Goal: Task Accomplishment & Management: Use online tool/utility

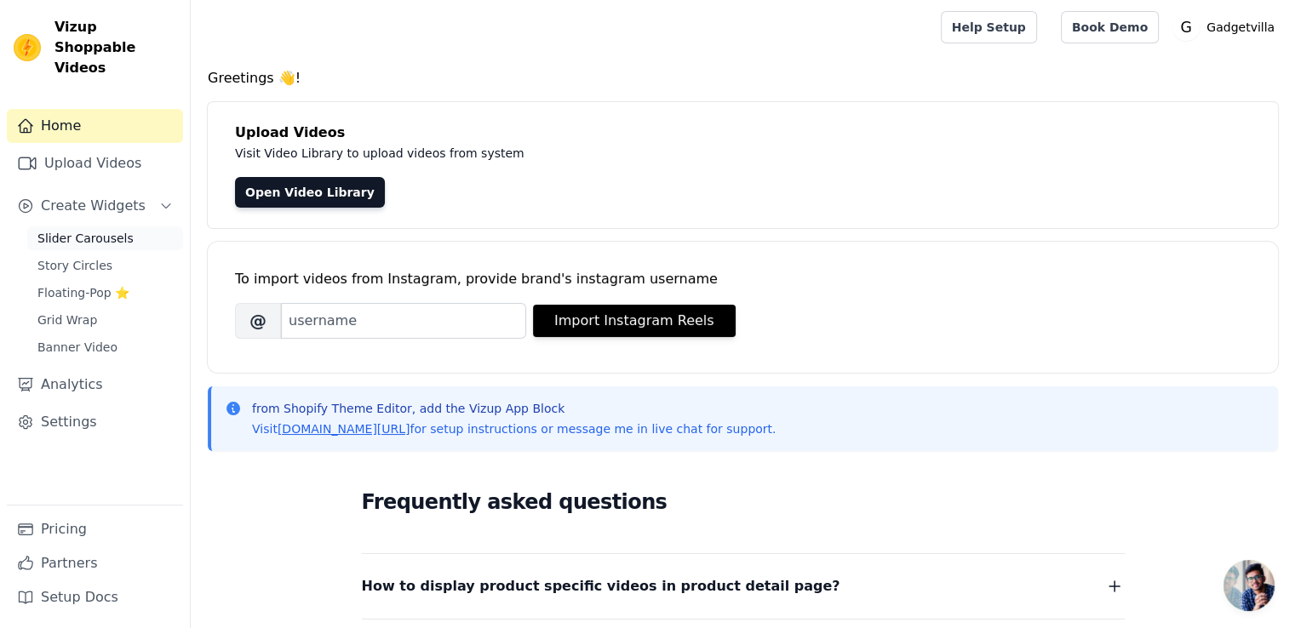
click at [108, 230] on span "Slider Carousels" at bounding box center [85, 238] width 96 height 17
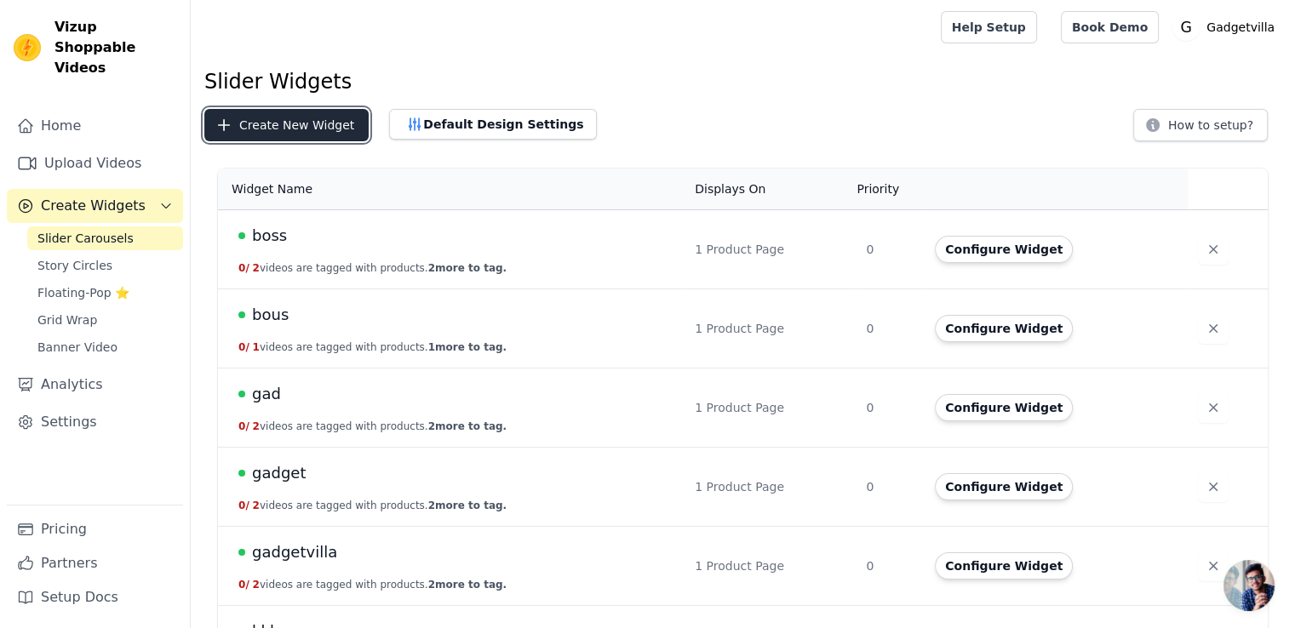
click at [260, 115] on button "Create New Widget" at bounding box center [286, 125] width 164 height 32
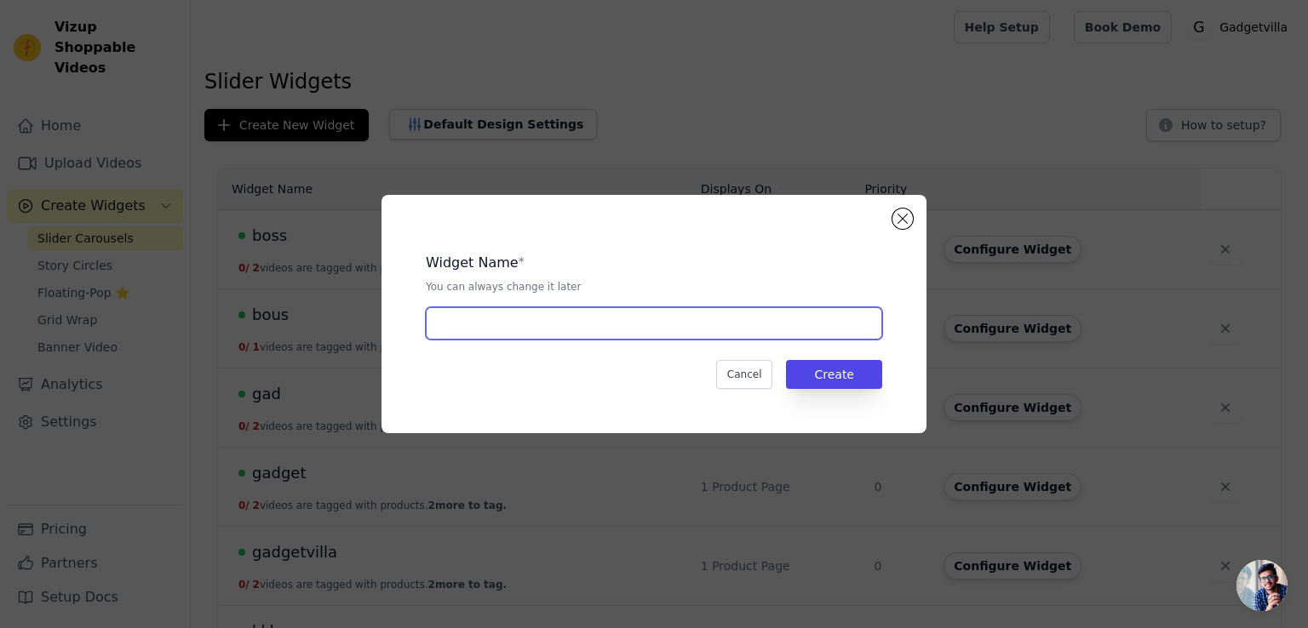
click at [473, 333] on input "text" at bounding box center [654, 323] width 456 height 32
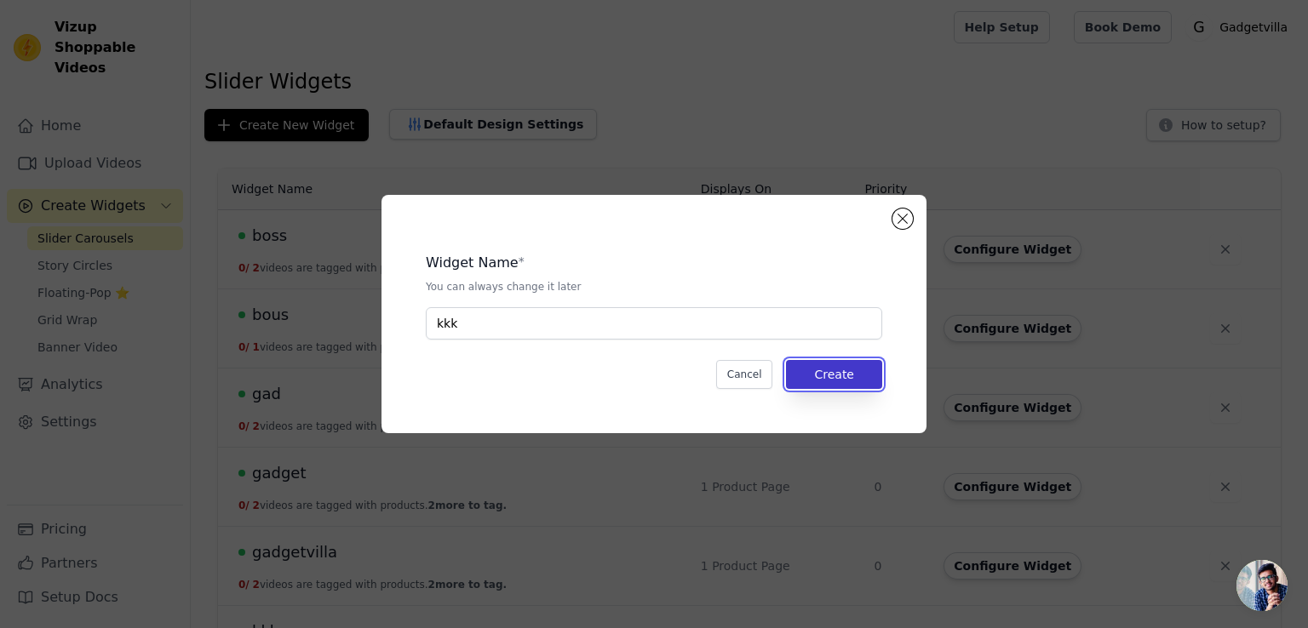
click at [843, 366] on button "Create" at bounding box center [834, 374] width 96 height 29
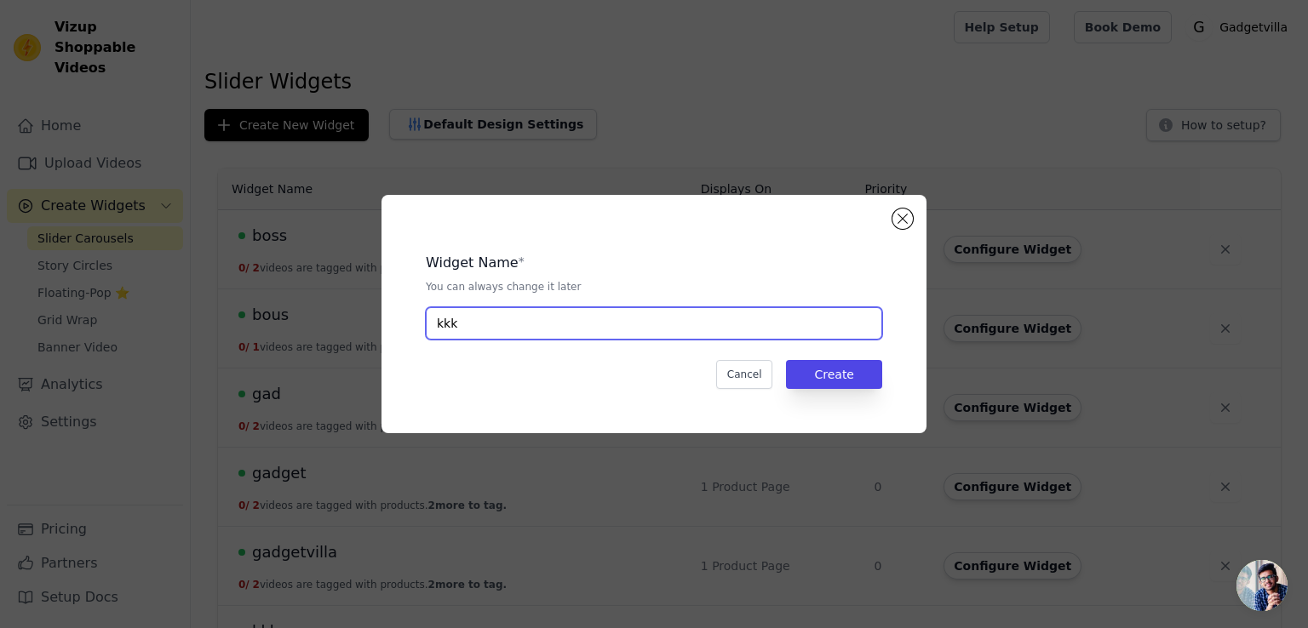
click at [773, 322] on input "kkk" at bounding box center [654, 323] width 456 height 32
type input "k"
type input "not ball"
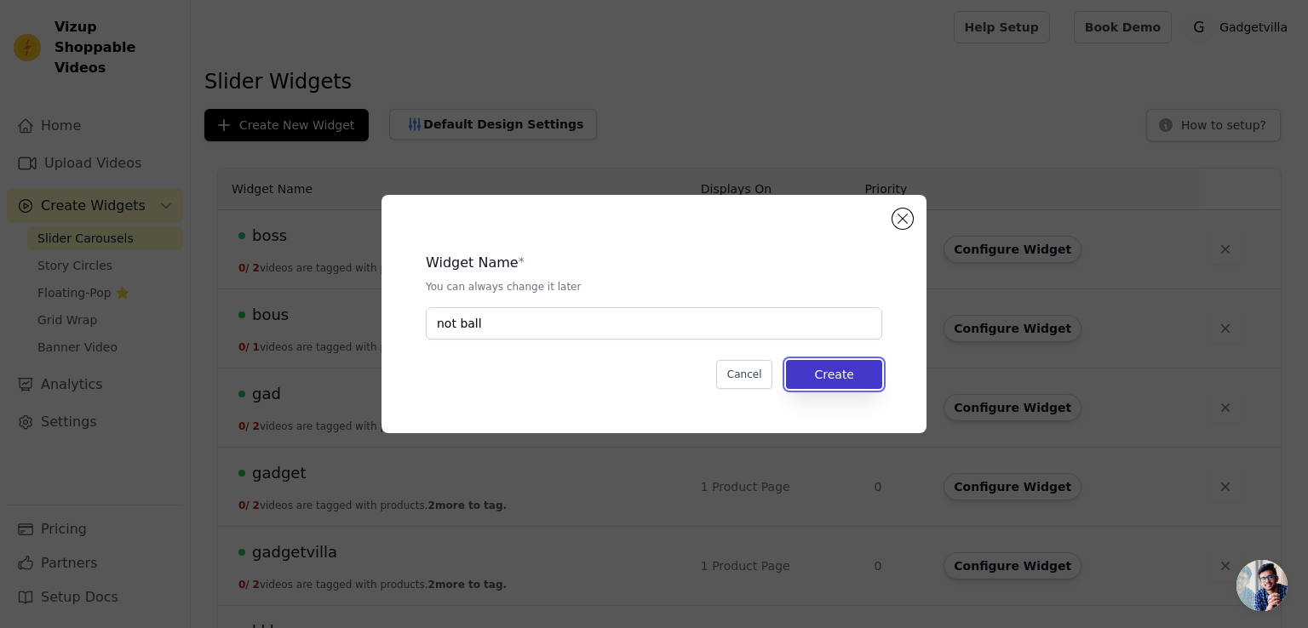
click at [822, 382] on button "Create" at bounding box center [834, 374] width 96 height 29
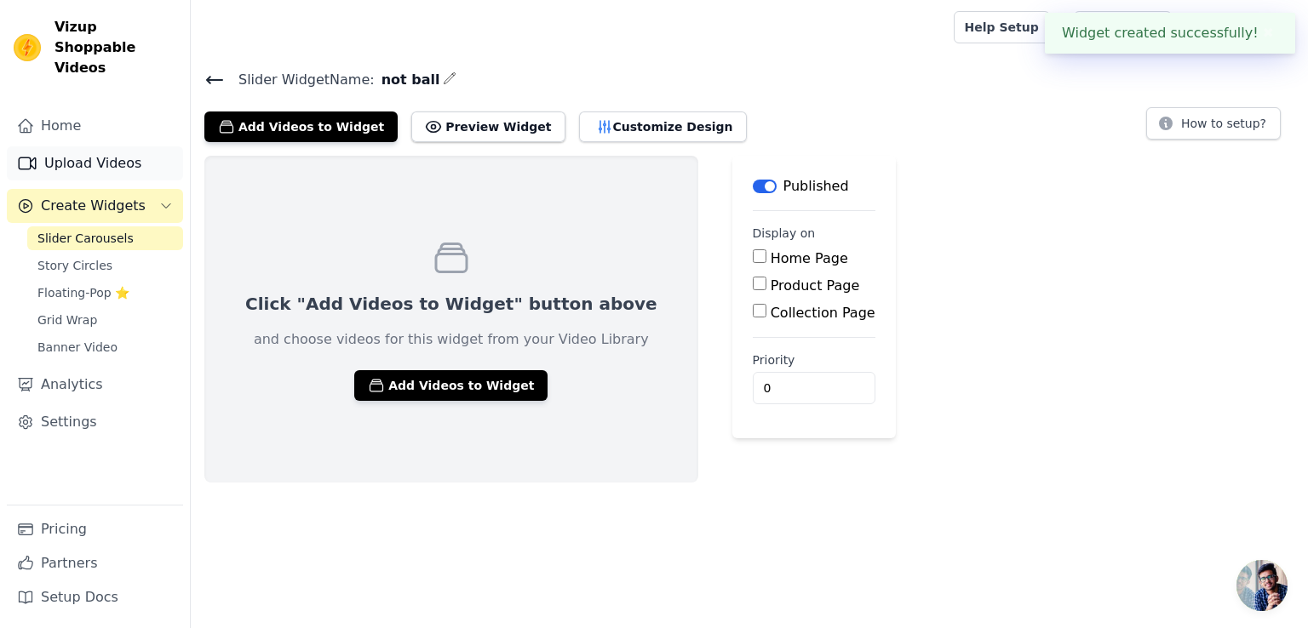
click at [83, 146] on link "Upload Videos" at bounding box center [95, 163] width 176 height 34
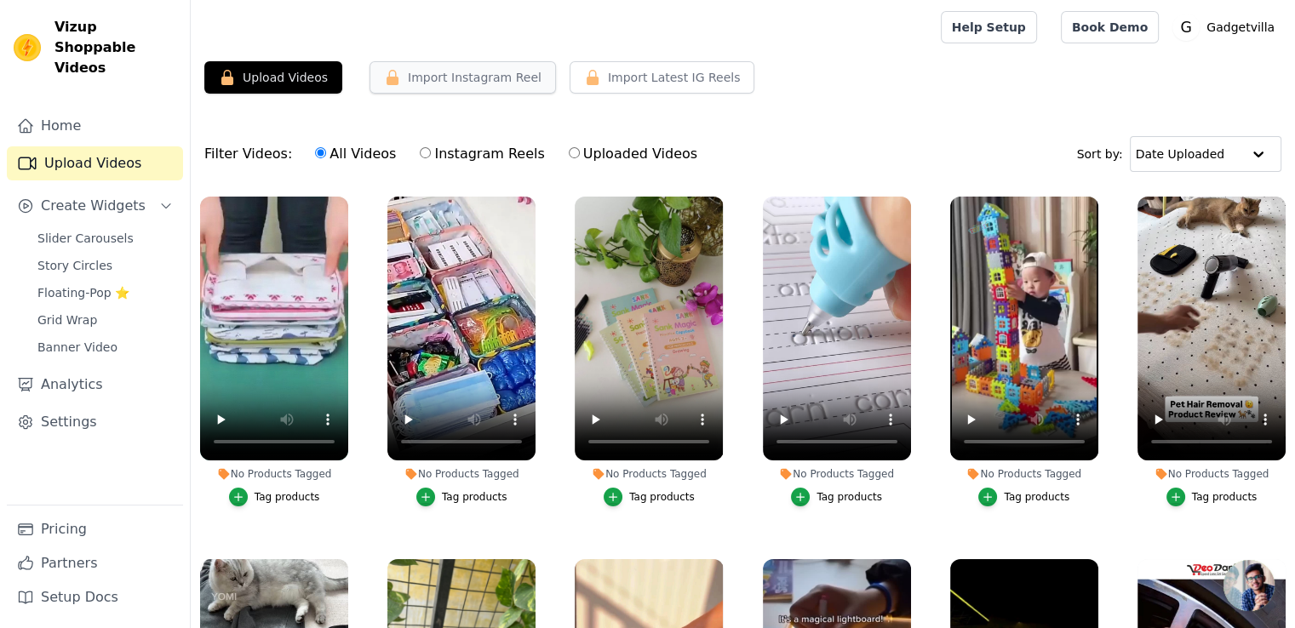
click at [455, 81] on button "Import Instagram Reel" at bounding box center [462, 77] width 186 height 32
click at [454, 67] on button "Import Instagram Reel" at bounding box center [462, 77] width 186 height 32
click at [419, 146] on label "Instagram Reels" at bounding box center [482, 154] width 126 height 22
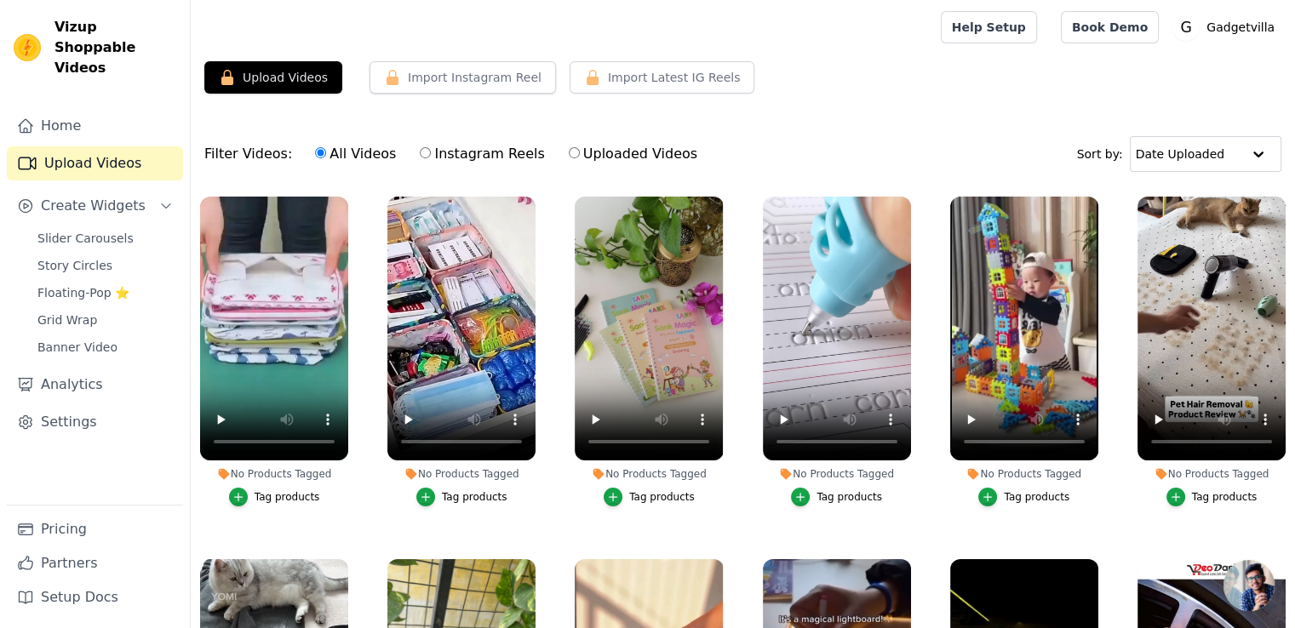
click at [420, 147] on input "Instagram Reels" at bounding box center [425, 152] width 11 height 11
radio input "true"
click at [427, 69] on button "Import Instagram Reel" at bounding box center [462, 77] width 186 height 32
click at [385, 69] on icon "button" at bounding box center [392, 77] width 17 height 17
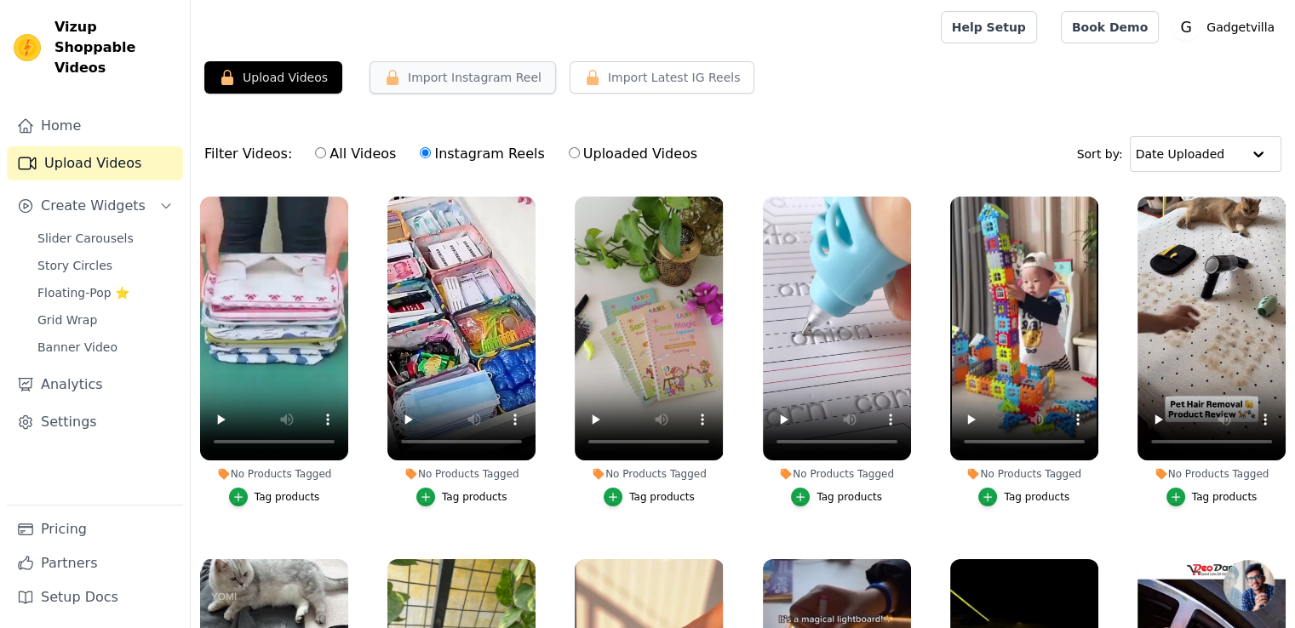
click at [385, 69] on icon "button" at bounding box center [392, 77] width 17 height 17
click at [279, 71] on button "Upload Videos" at bounding box center [273, 77] width 138 height 32
click at [455, 83] on button "Import Instagram Reel" at bounding box center [462, 77] width 186 height 32
click at [117, 109] on link "Home" at bounding box center [95, 126] width 176 height 34
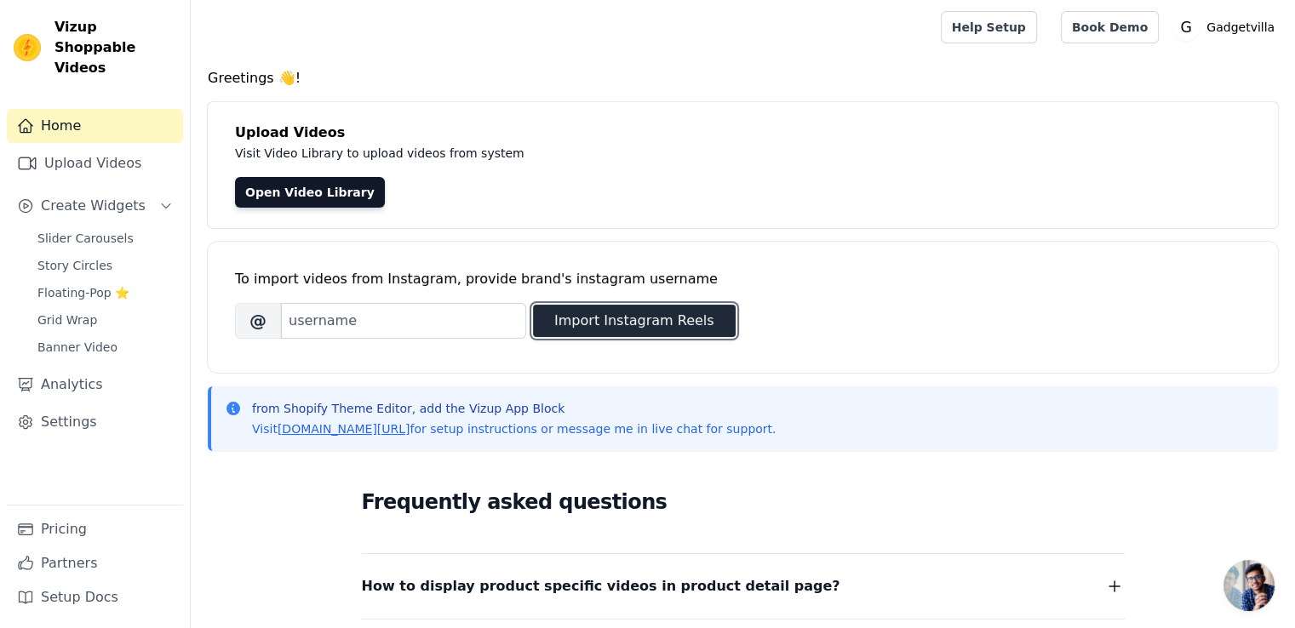
click at [585, 318] on button "Import Instagram Reels" at bounding box center [634, 321] width 203 height 32
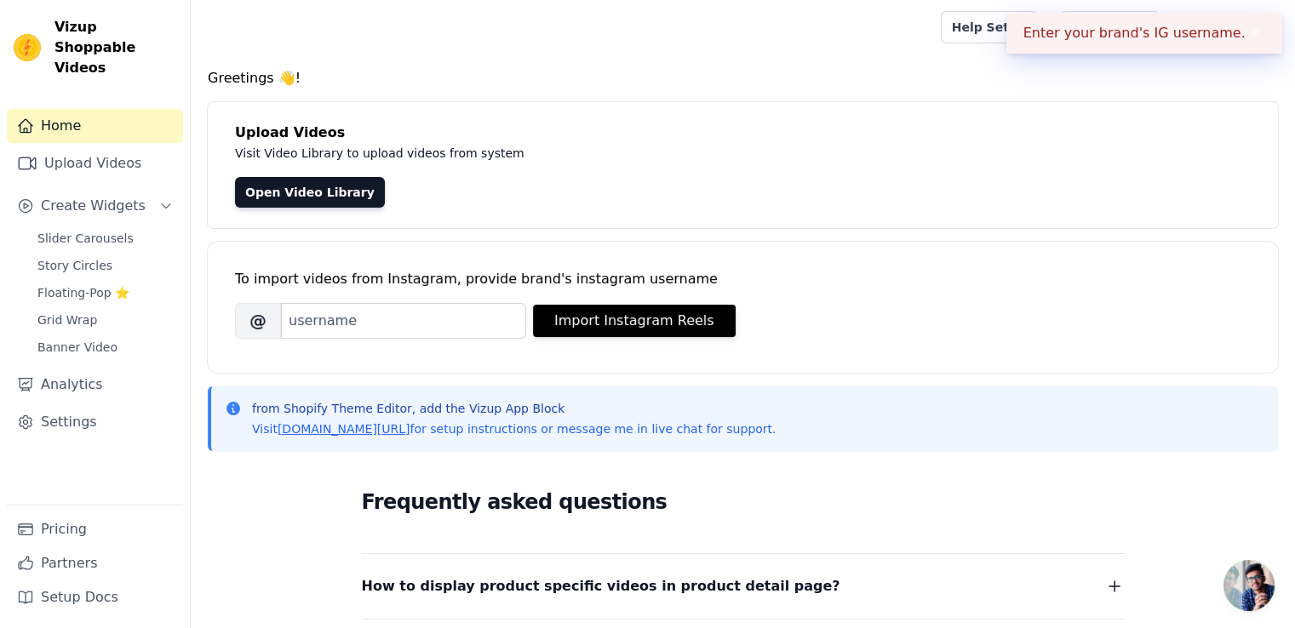
click at [1246, 35] on button "✖" at bounding box center [1256, 33] width 20 height 20
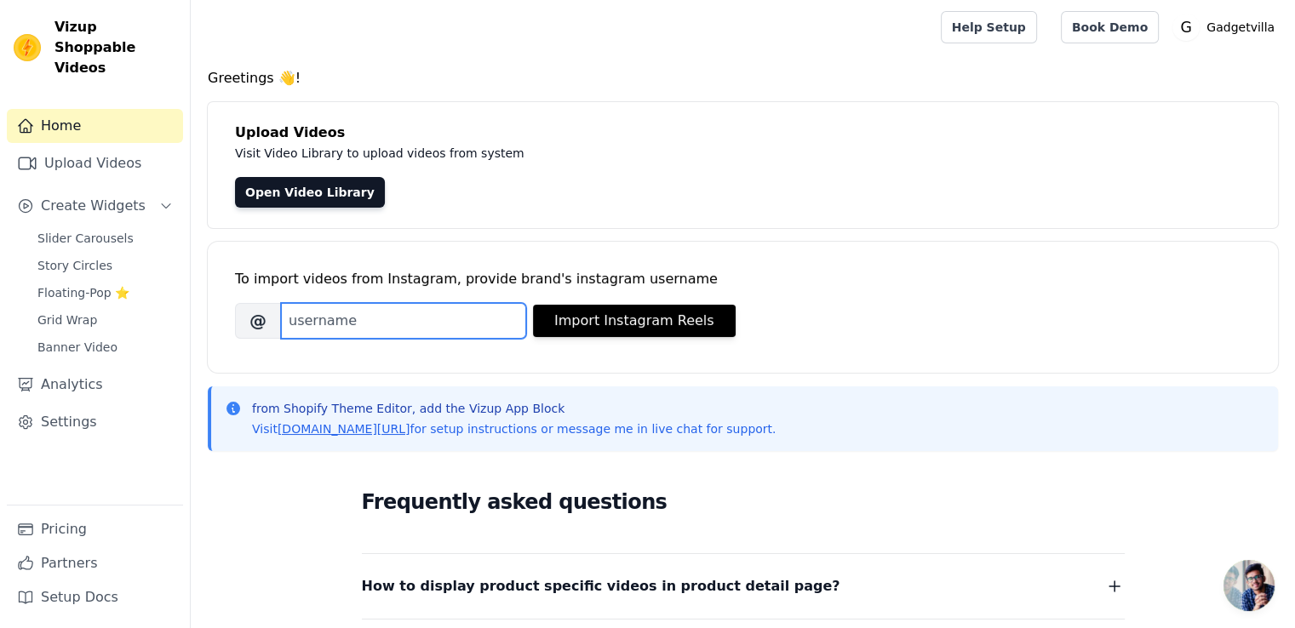
click at [325, 328] on input "Brand's Instagram Username" at bounding box center [403, 321] width 245 height 36
paste input "https://www.instagram.com/reel/C02Q92BNrM4/?utm_source=ig_web_copy_link&igsh=Mz…"
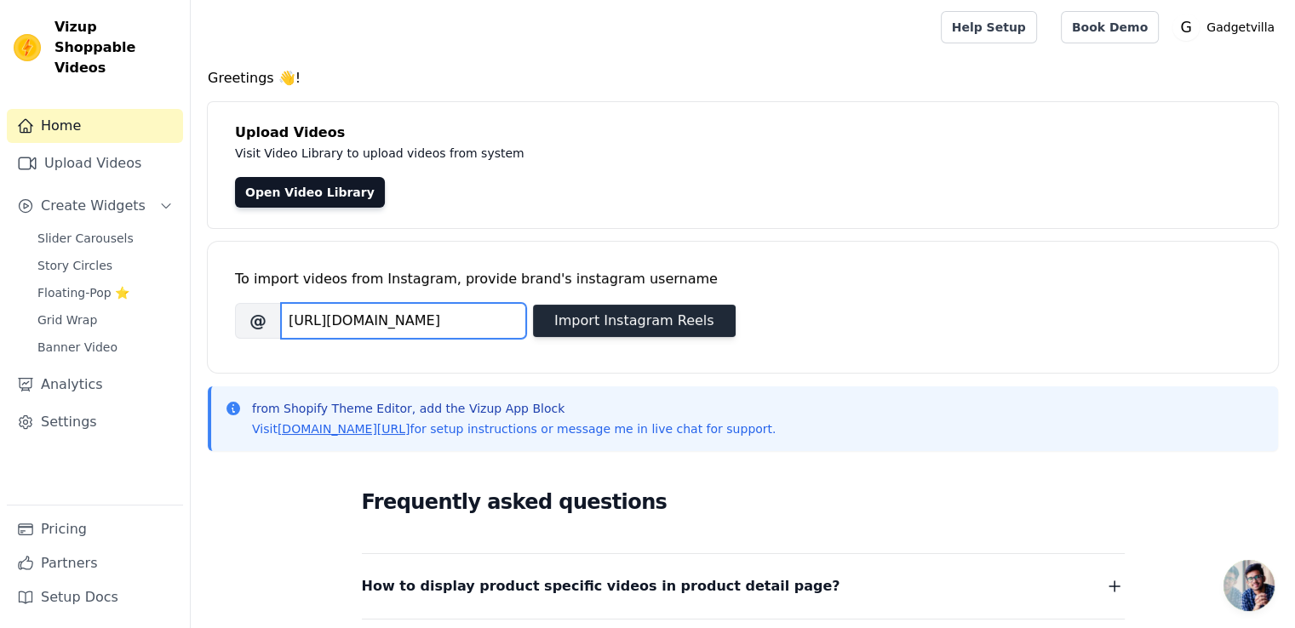
type input "https://www.instagram.com/reel/C02Q92BNrM4/?utm_source=ig_web_copy_link&igsh=Mz…"
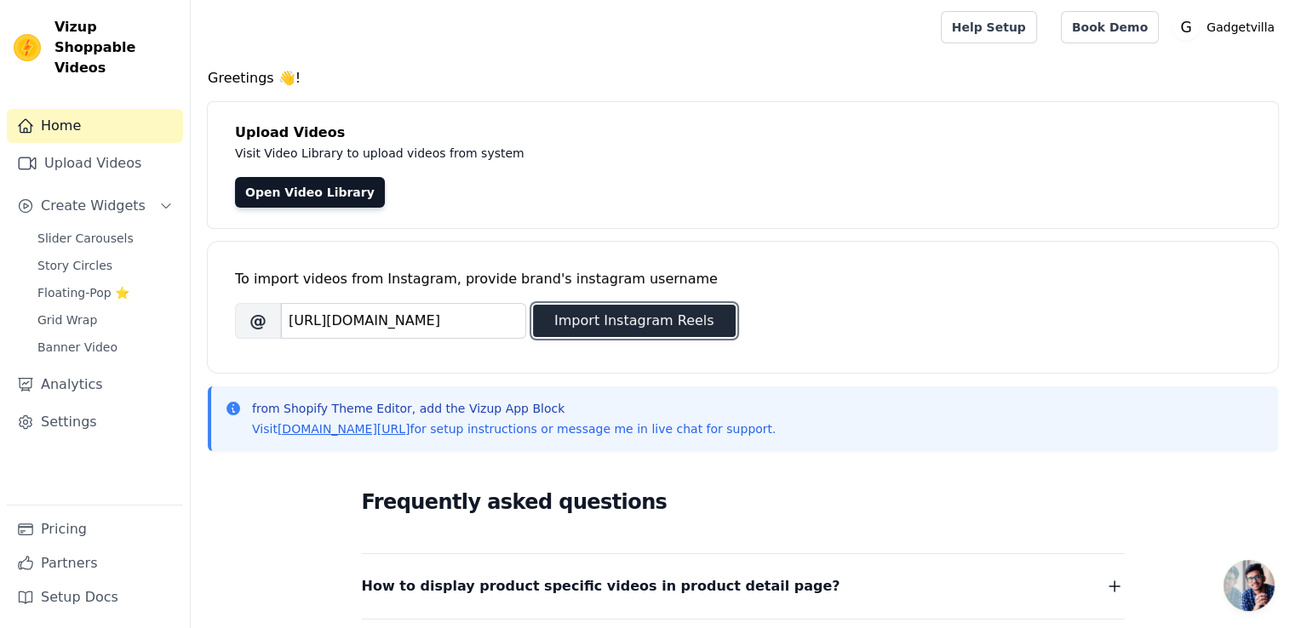
scroll to position [0, 0]
click at [617, 315] on button "Import Instagram Reels" at bounding box center [634, 321] width 203 height 32
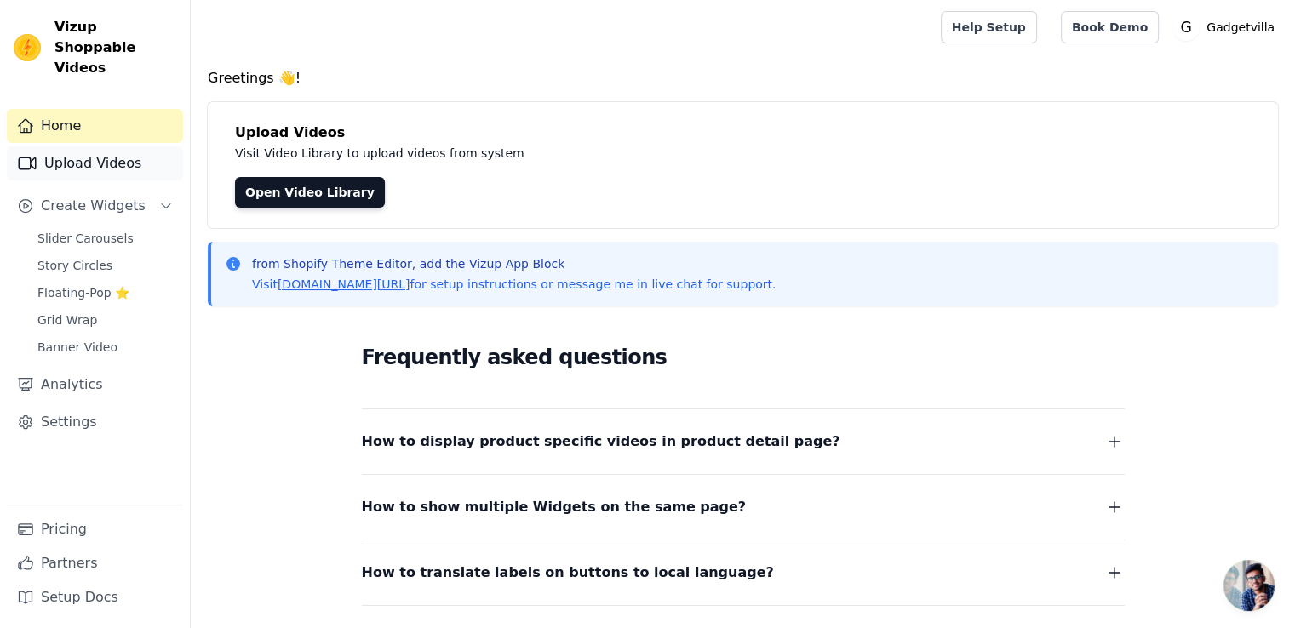
click at [100, 147] on link "Upload Videos" at bounding box center [95, 163] width 176 height 34
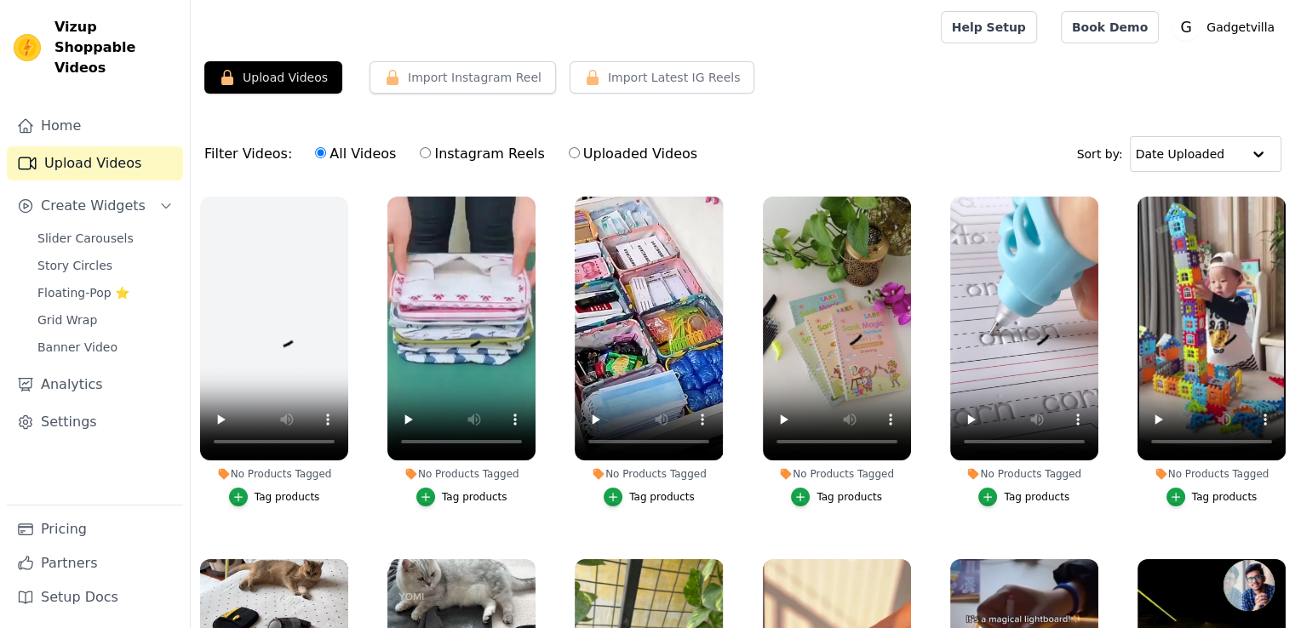
click at [420, 148] on input "Instagram Reels" at bounding box center [425, 152] width 11 height 11
radio input "true"
click at [569, 147] on input "Uploaded Videos" at bounding box center [574, 152] width 11 height 11
radio input "true"
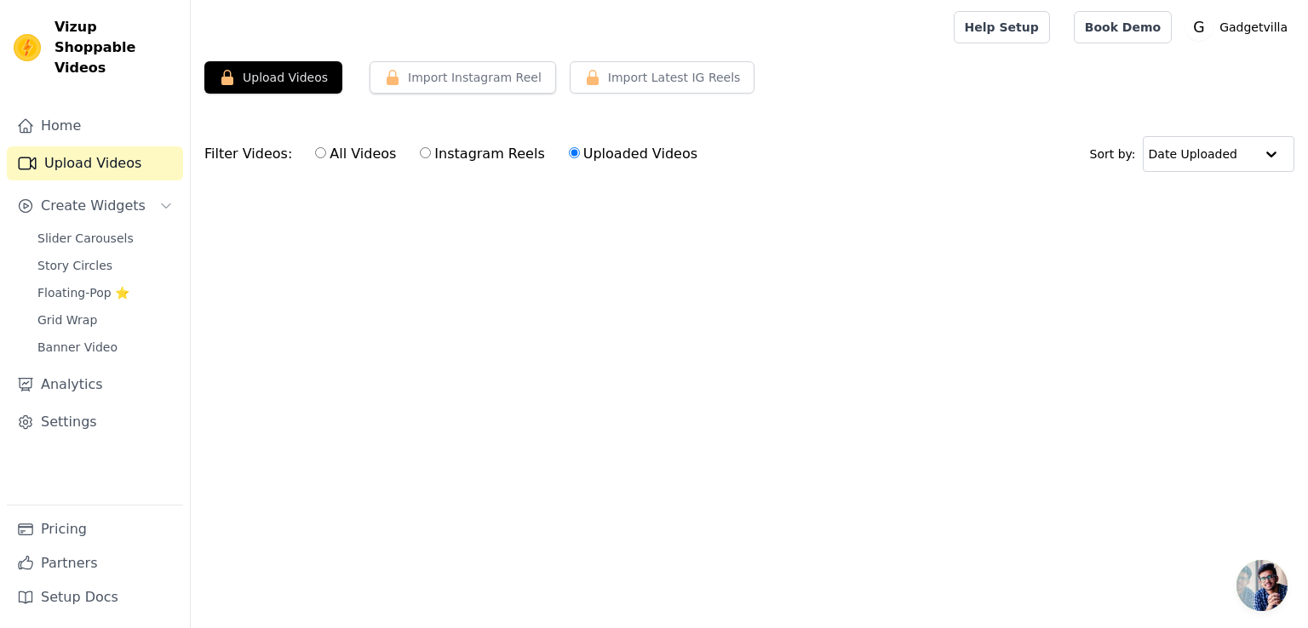
click at [419, 146] on label "Instagram Reels" at bounding box center [482, 154] width 126 height 22
click at [420, 147] on input "Instagram Reels" at bounding box center [425, 152] width 11 height 11
radio input "true"
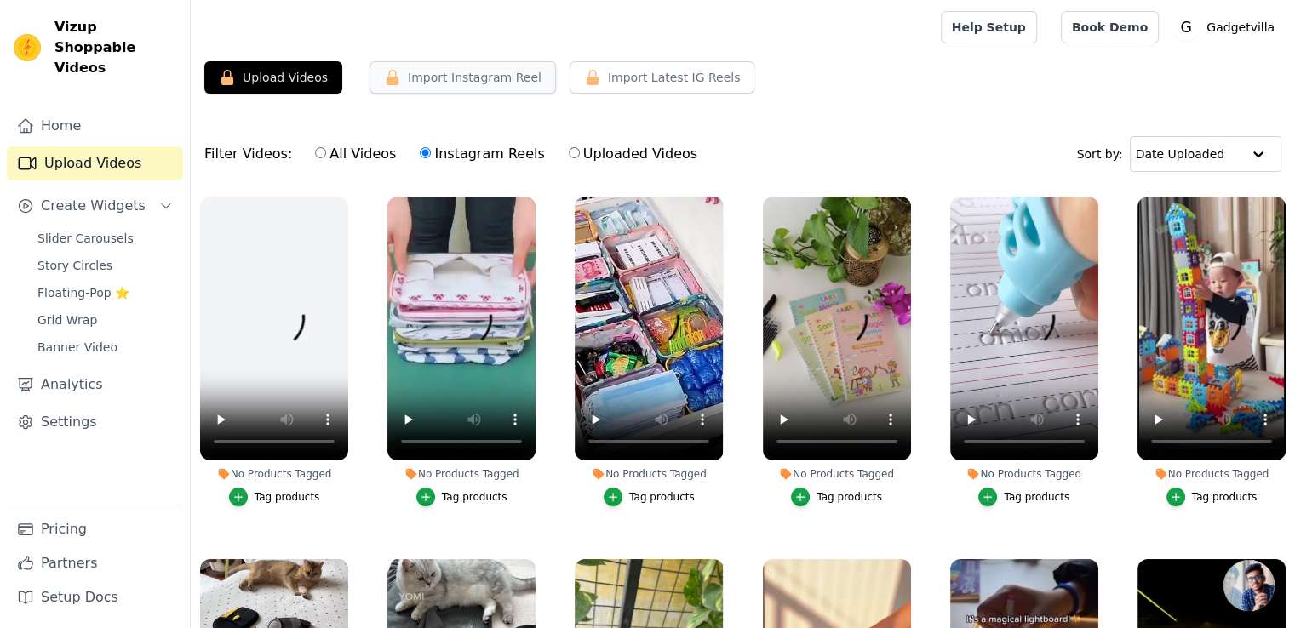
click at [445, 77] on button "Import Instagram Reel" at bounding box center [462, 77] width 186 height 32
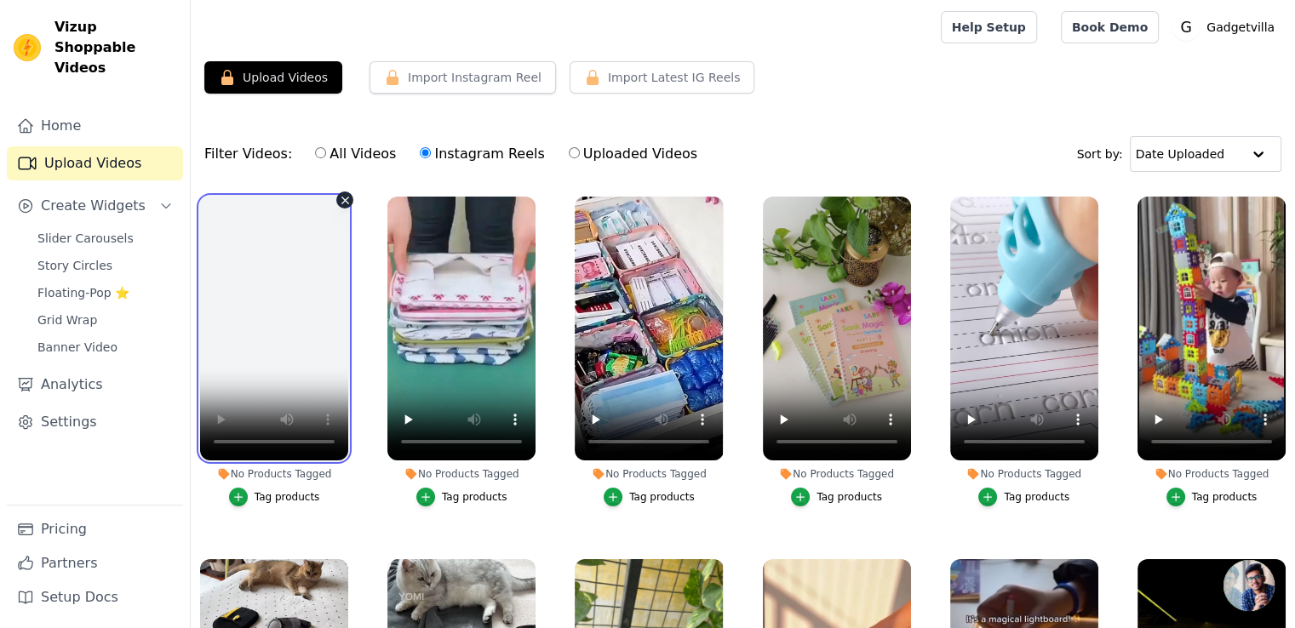
click at [282, 222] on video at bounding box center [274, 329] width 148 height 264
click at [343, 197] on icon "button" at bounding box center [345, 200] width 13 height 13
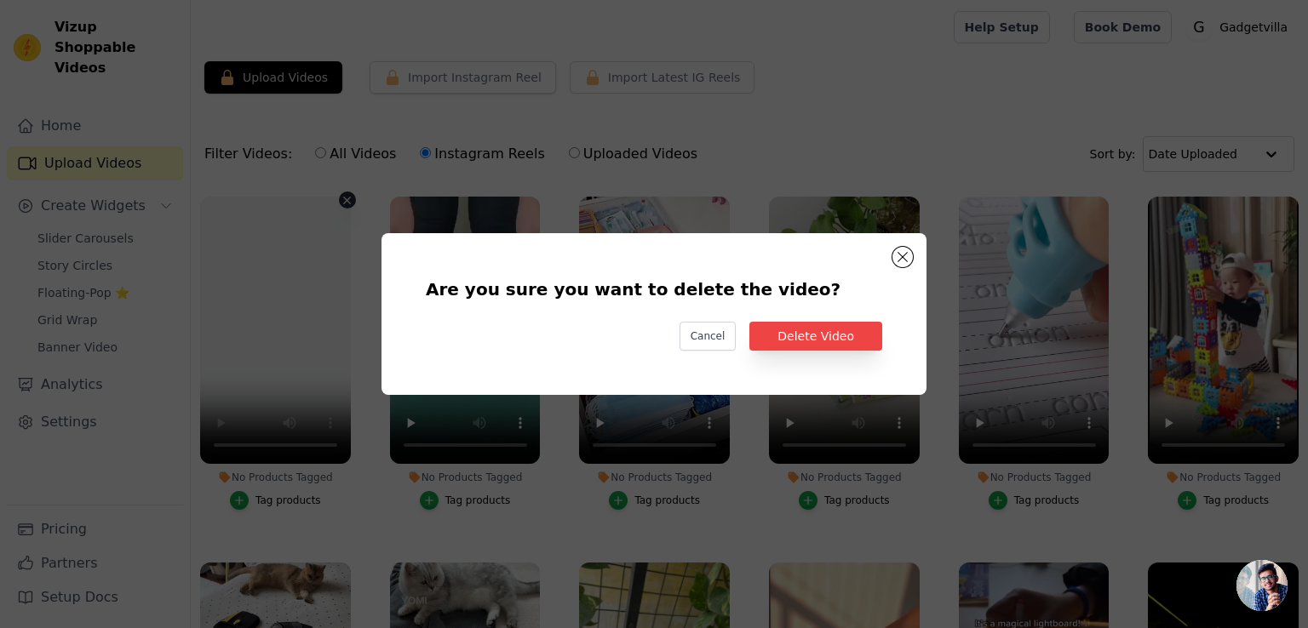
click at [787, 318] on div "Are you sure you want to delete the video? Cancel Delete Video" at bounding box center [654, 314] width 490 height 107
click at [797, 329] on button "Delete Video" at bounding box center [815, 336] width 133 height 29
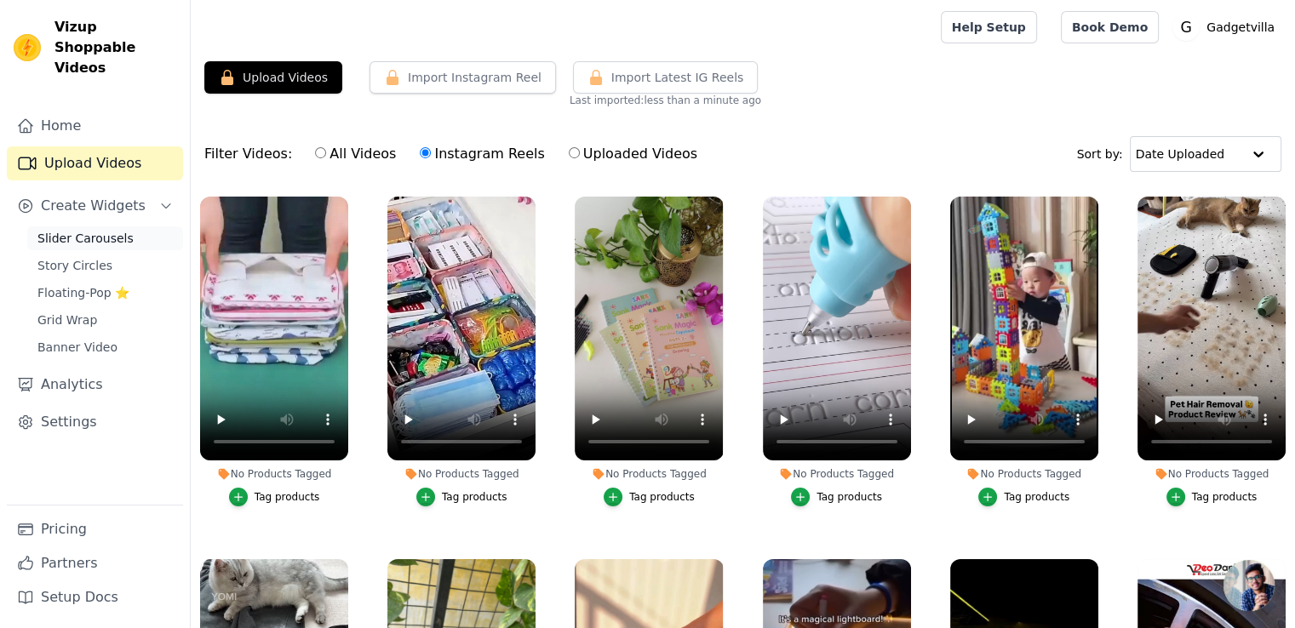
click at [97, 230] on span "Slider Carousels" at bounding box center [85, 238] width 96 height 17
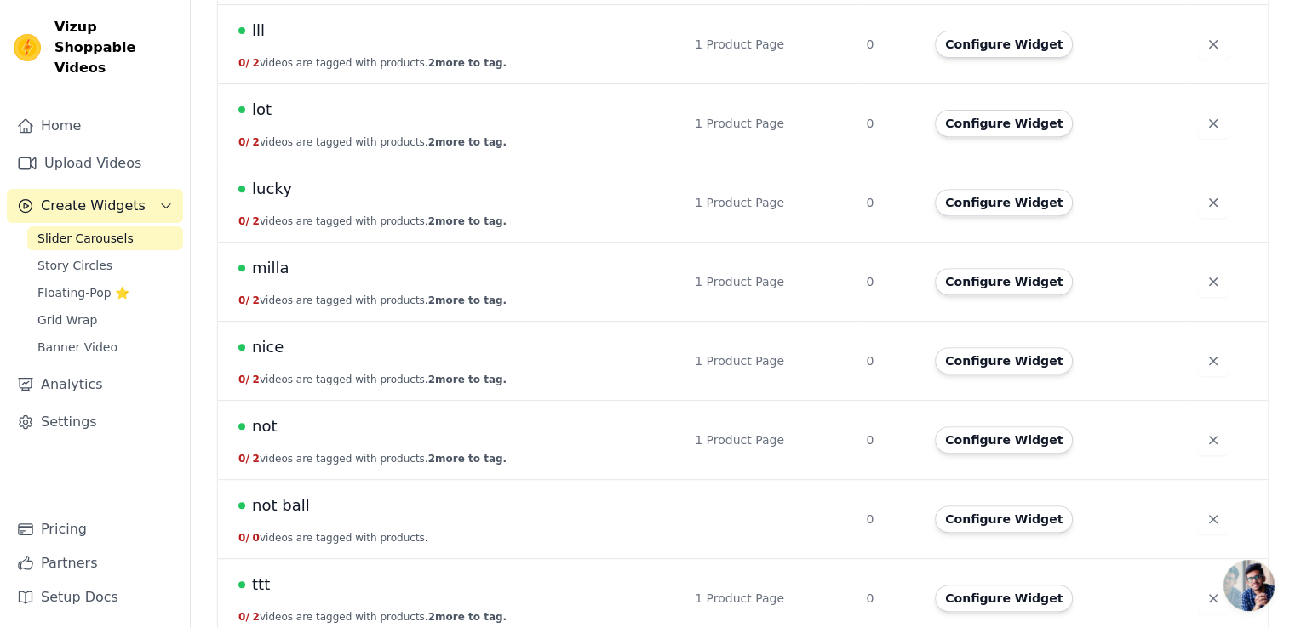
scroll to position [694, 0]
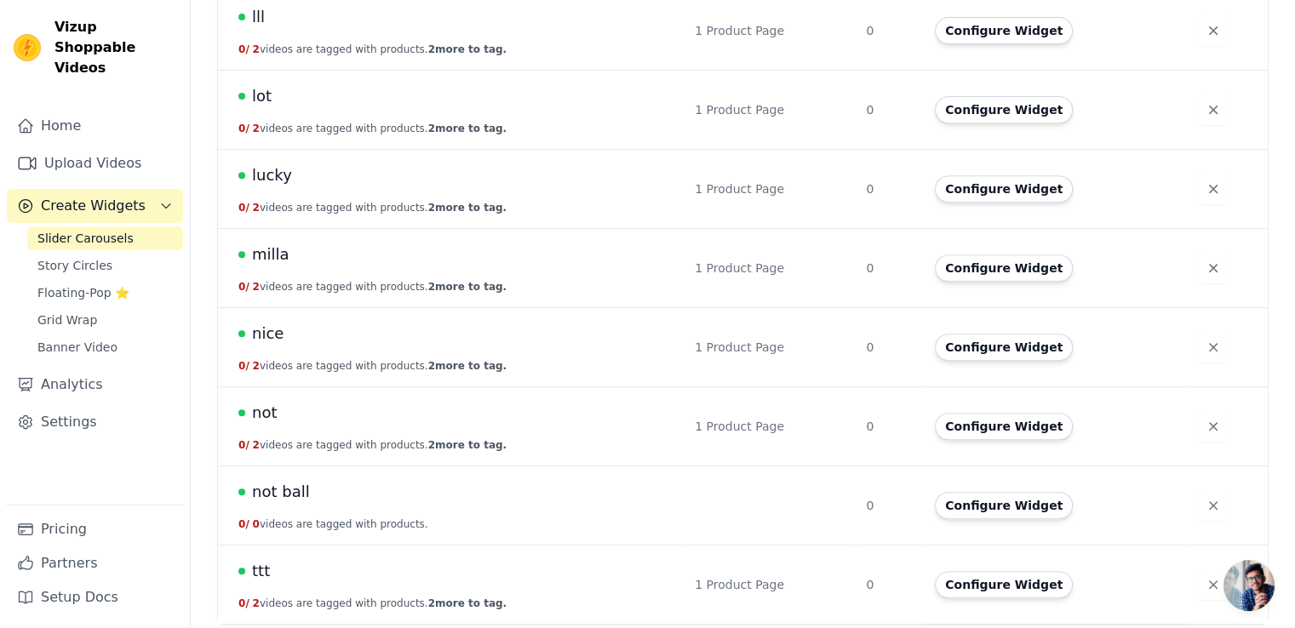
click at [673, 481] on div "not ball" at bounding box center [456, 492] width 436 height 24
click at [964, 501] on button "Configure Widget" at bounding box center [1004, 505] width 138 height 27
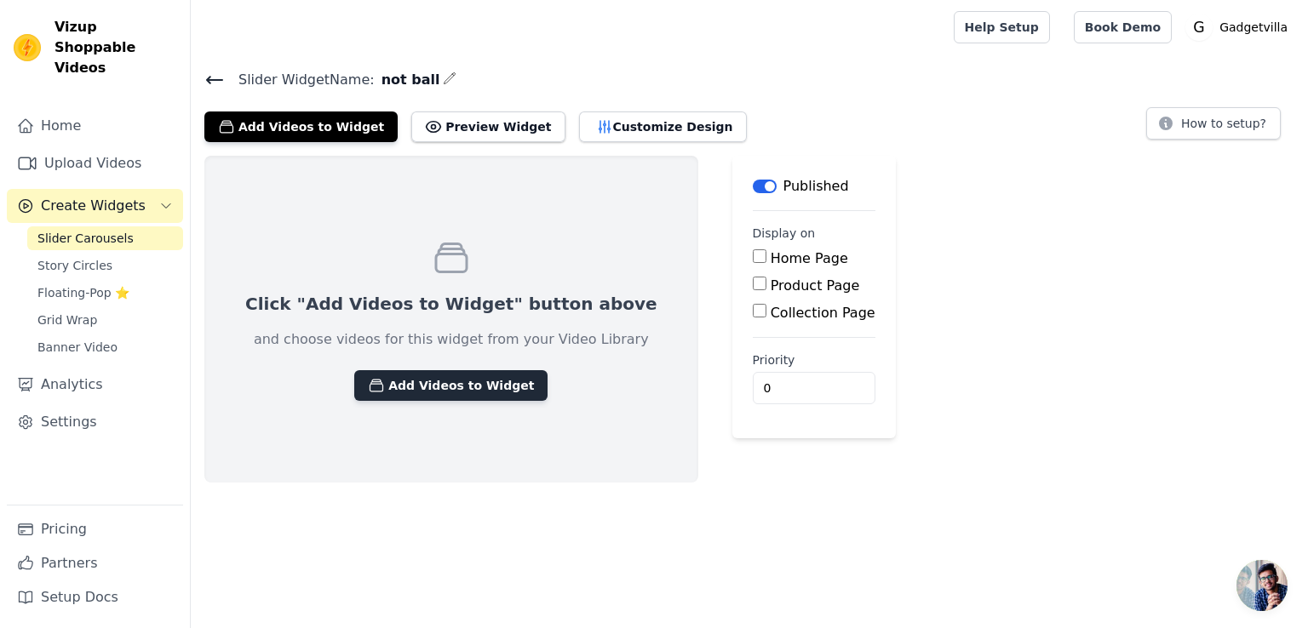
click at [387, 381] on button "Add Videos to Widget" at bounding box center [450, 385] width 193 height 31
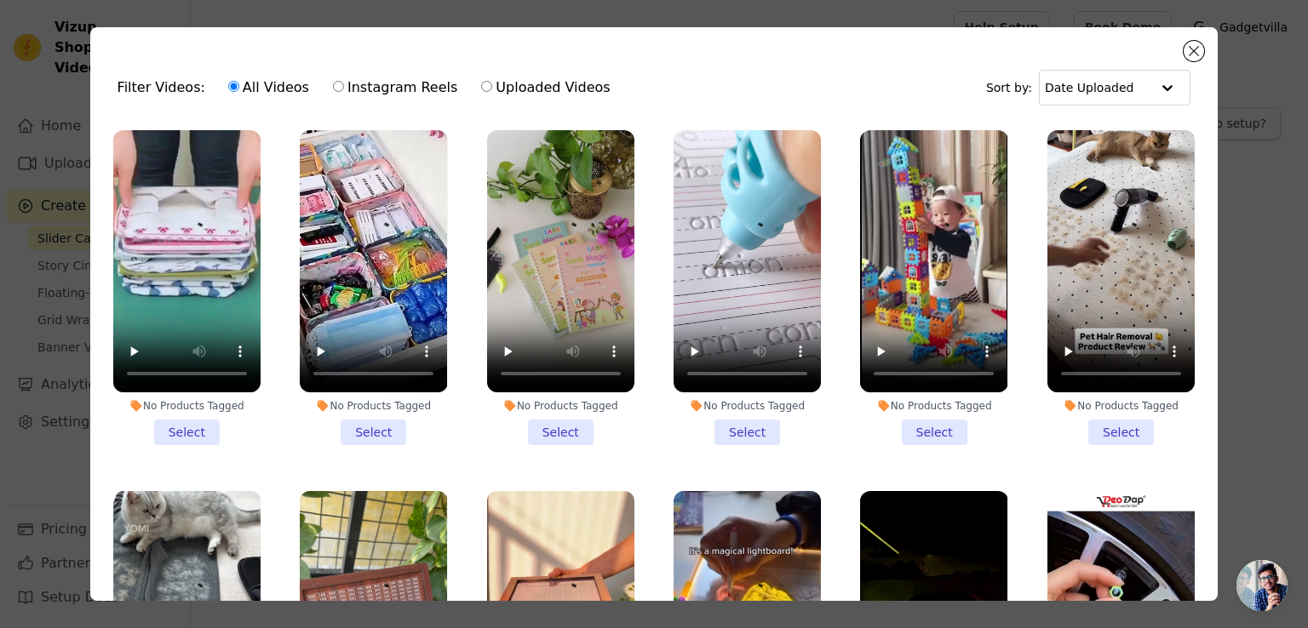
click at [317, 84] on div "All Videos Instagram Reels Uploaded Videos" at bounding box center [419, 87] width 401 height 39
click at [1199, 49] on button "Close modal" at bounding box center [1193, 51] width 20 height 20
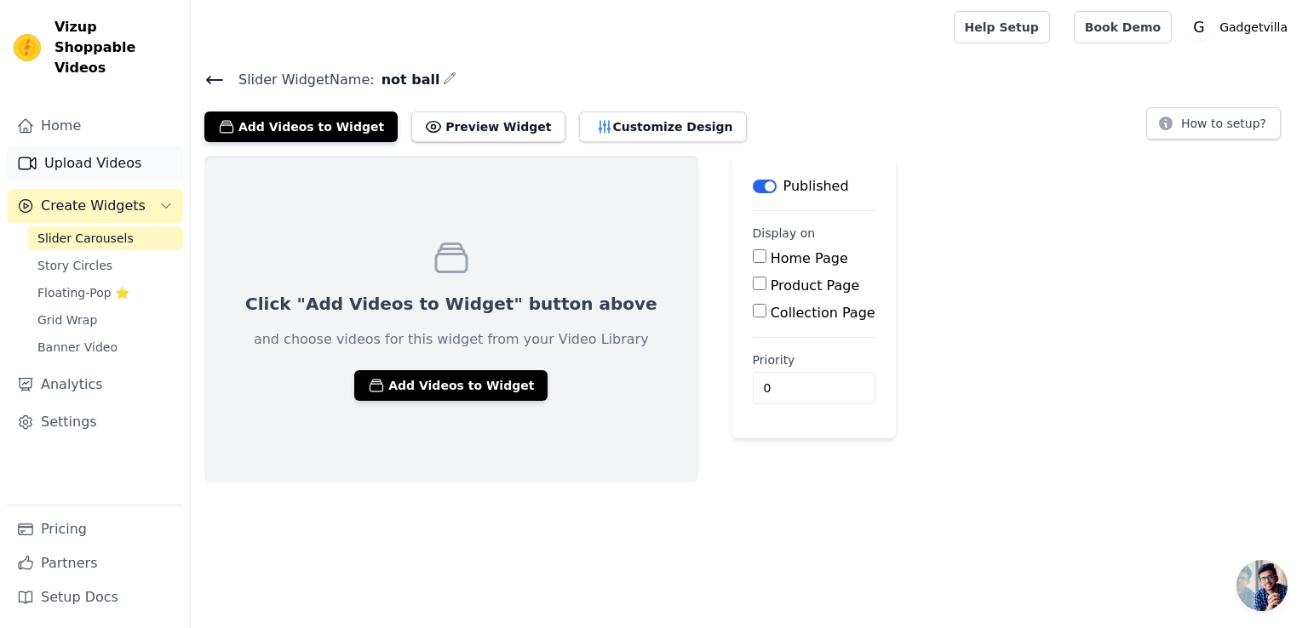
click at [149, 152] on link "Upload Videos" at bounding box center [95, 163] width 176 height 34
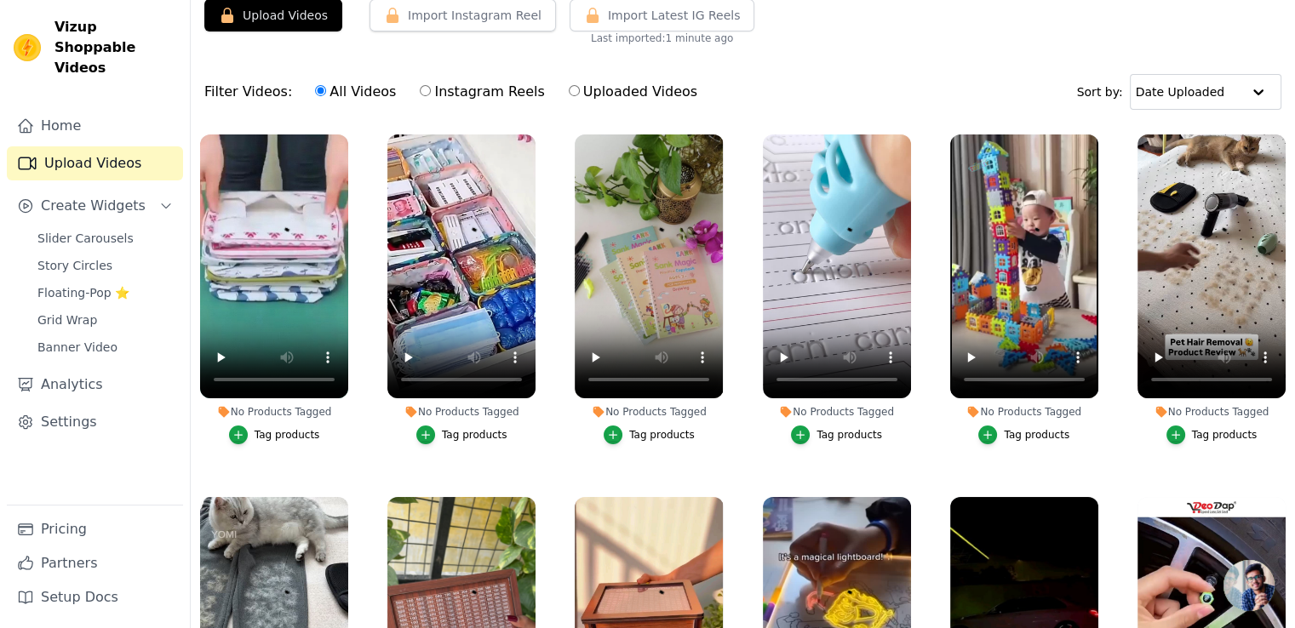
scroll to position [173, 0]
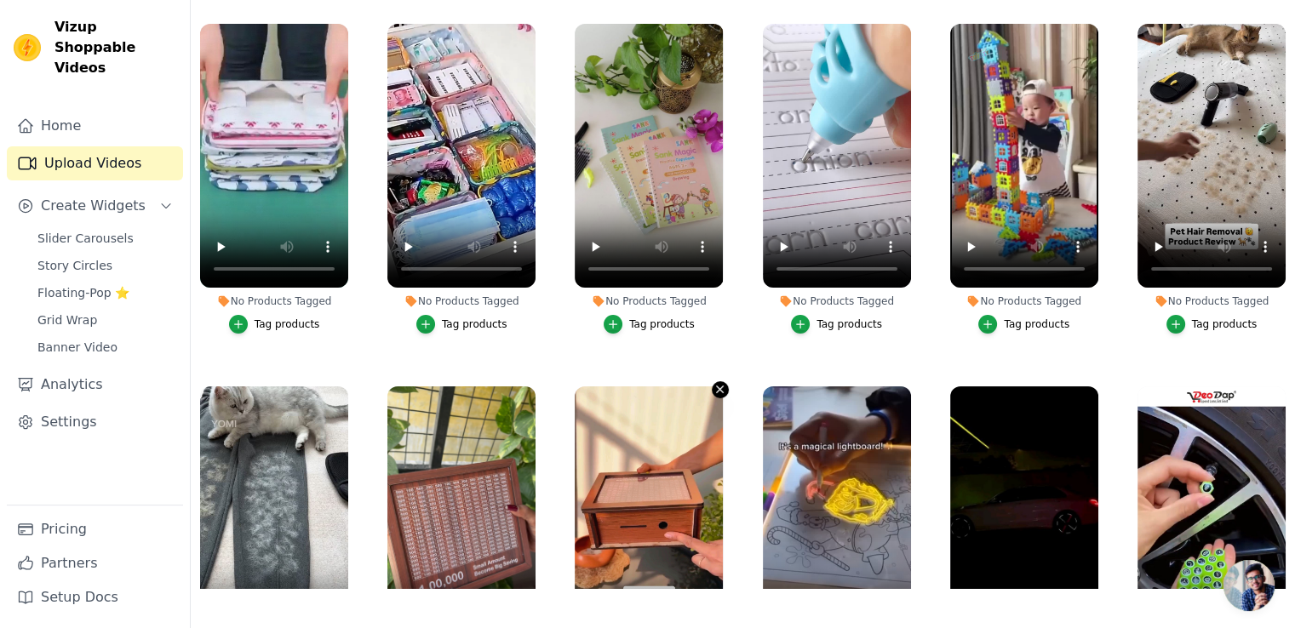
click at [720, 383] on icon "button" at bounding box center [719, 389] width 13 height 13
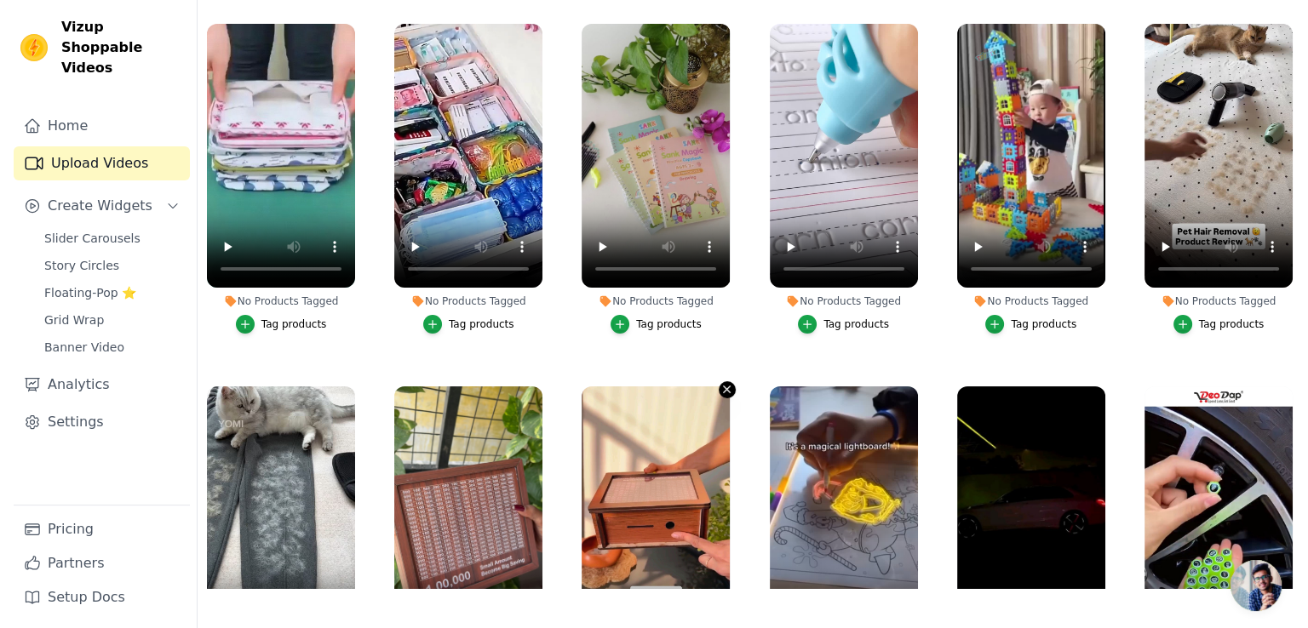
scroll to position [0, 0]
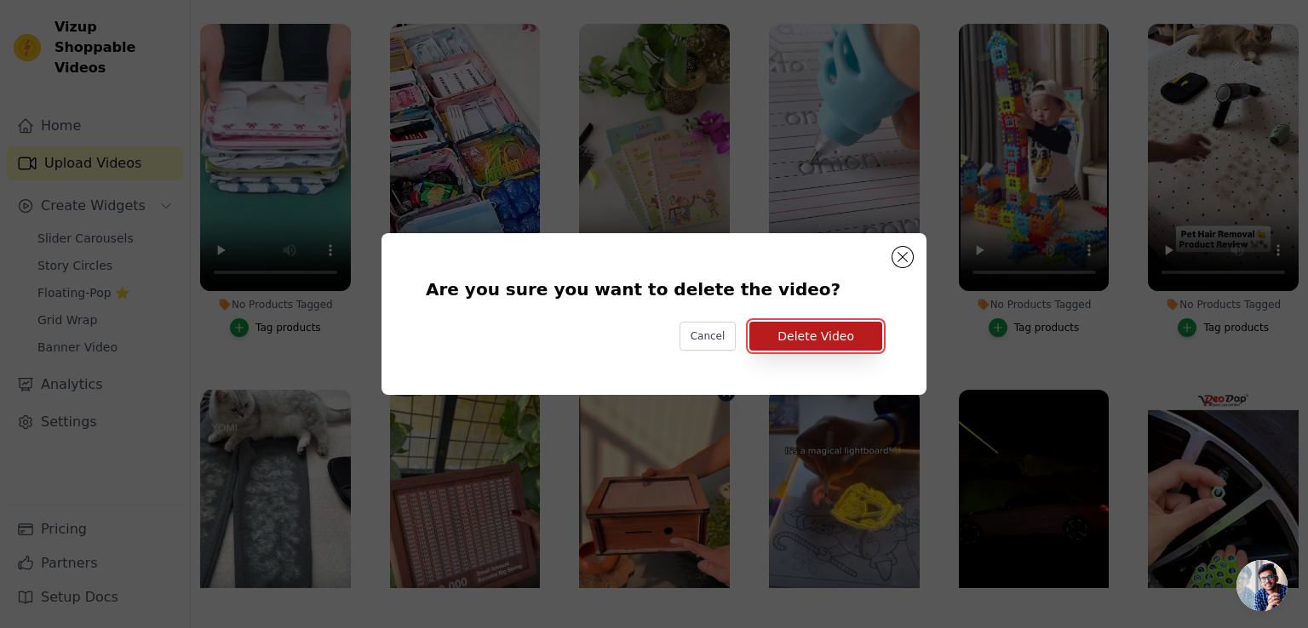
click at [814, 345] on button "Delete Video" at bounding box center [815, 336] width 133 height 29
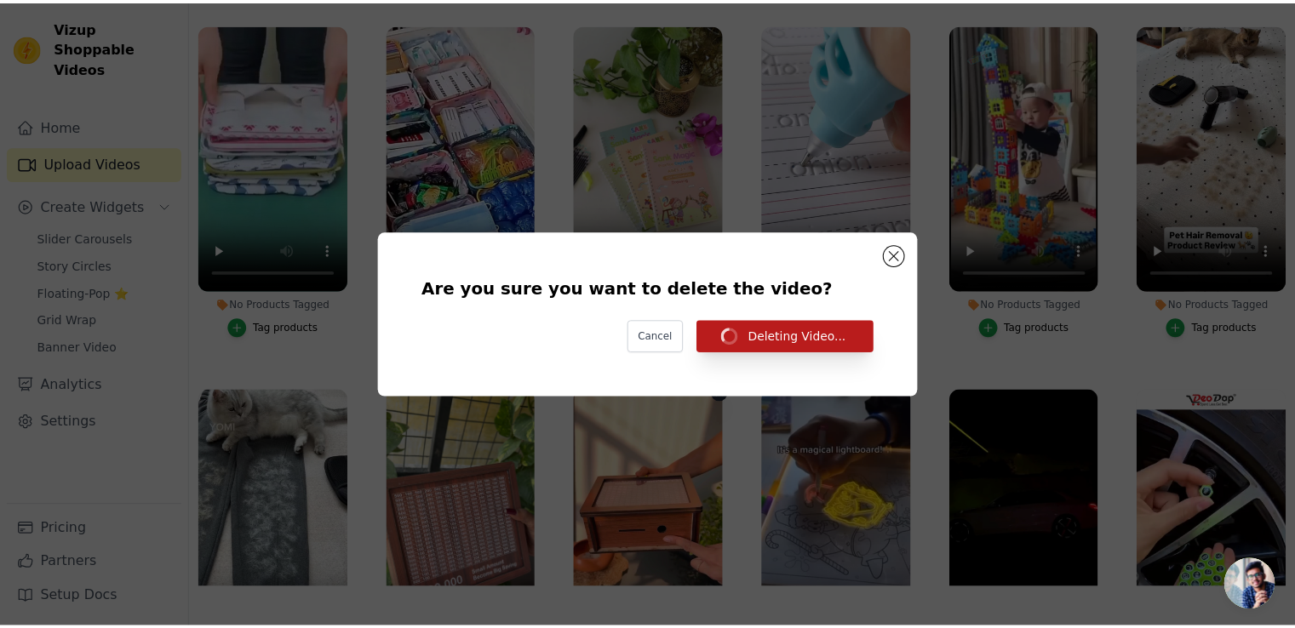
scroll to position [173, 0]
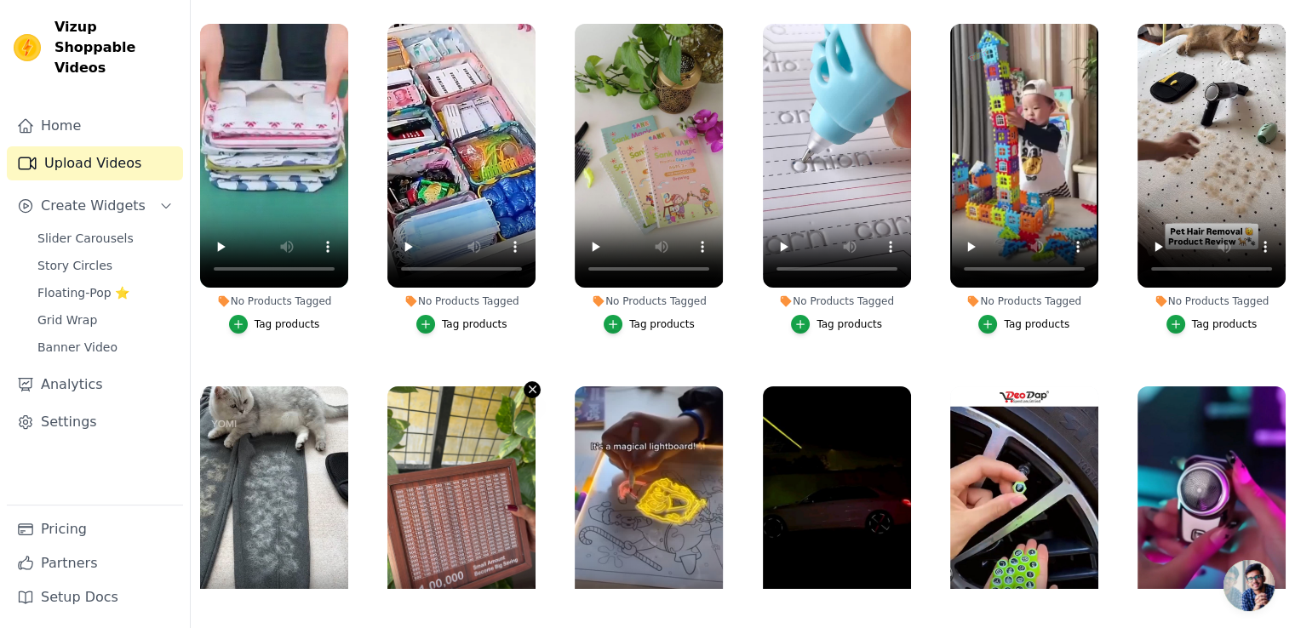
click at [526, 386] on icon "button" at bounding box center [532, 389] width 13 height 13
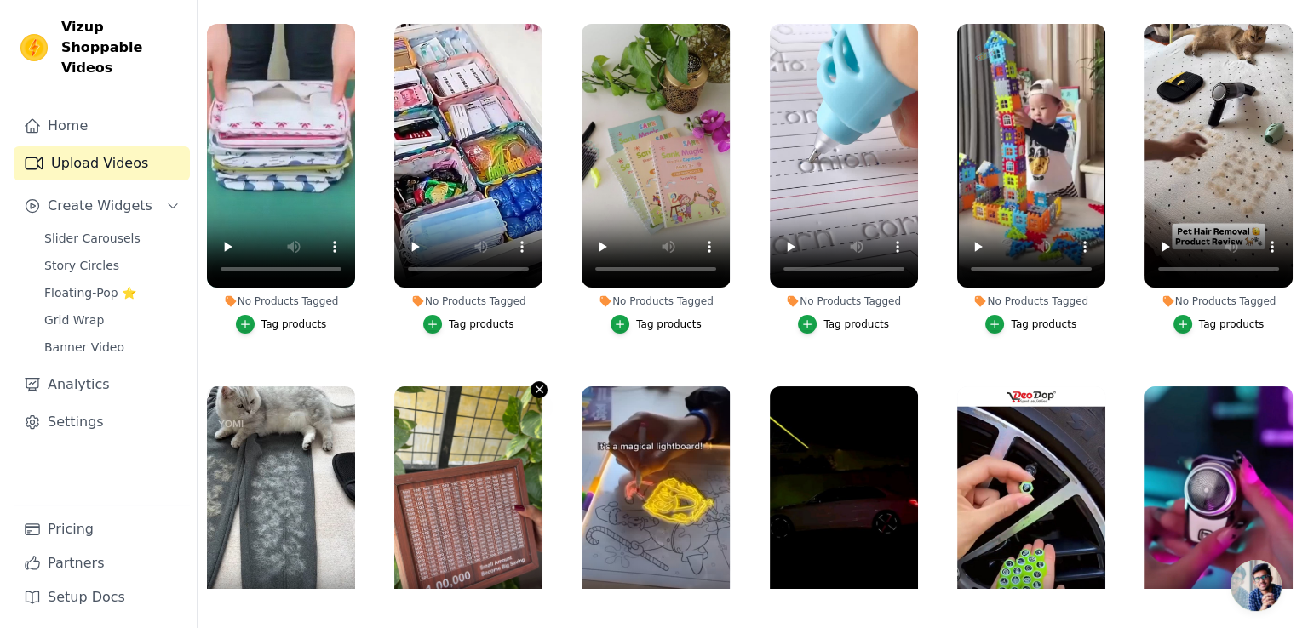
scroll to position [0, 0]
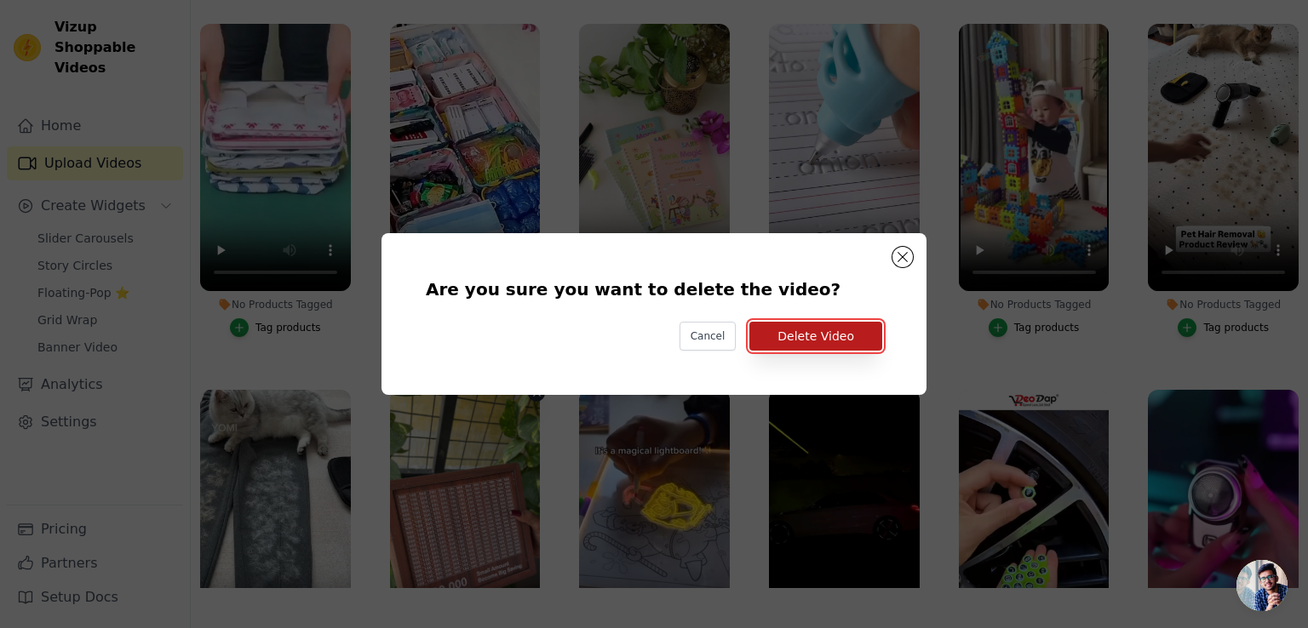
click at [824, 341] on button "Delete Video" at bounding box center [815, 336] width 133 height 29
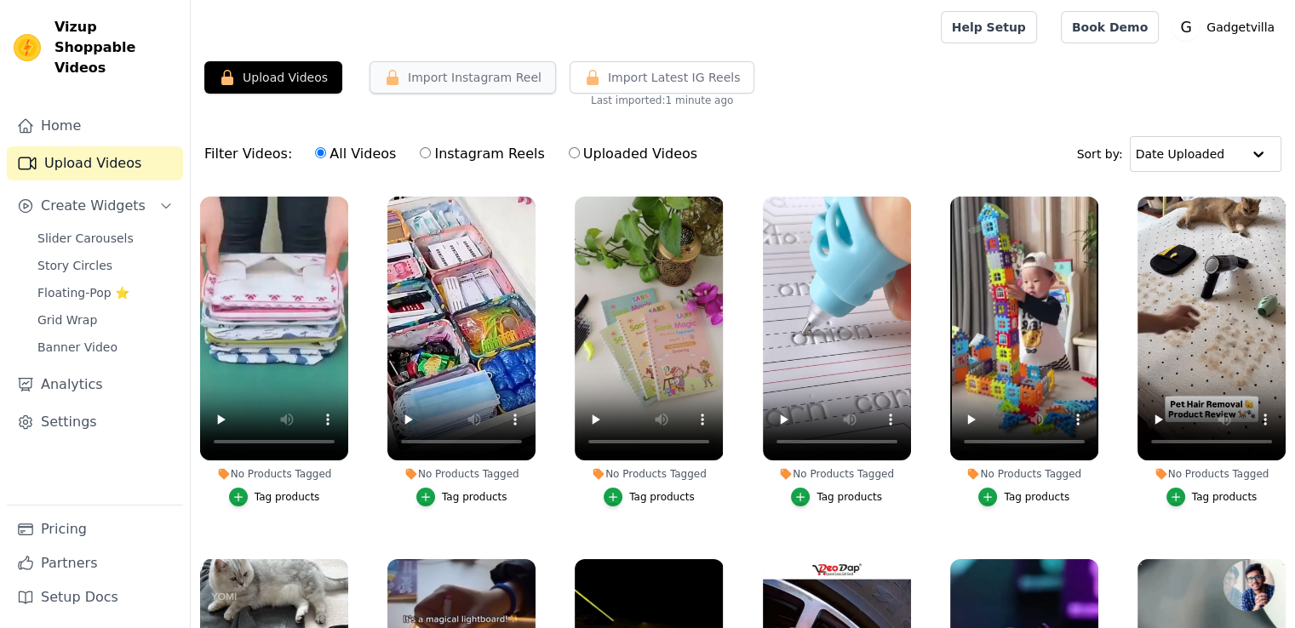
click at [445, 89] on button "Import Instagram Reel" at bounding box center [462, 77] width 186 height 32
click at [387, 77] on icon "button" at bounding box center [393, 77] width 12 height 15
drag, startPoint x: 387, startPoint y: 77, endPoint x: 109, endPoint y: 570, distance: 566.4
click at [109, 570] on div "Vizup Shoppable Videos Home Upload Videos Create Widgets Slider Carousels Story…" at bounding box center [647, 401] width 1295 height 802
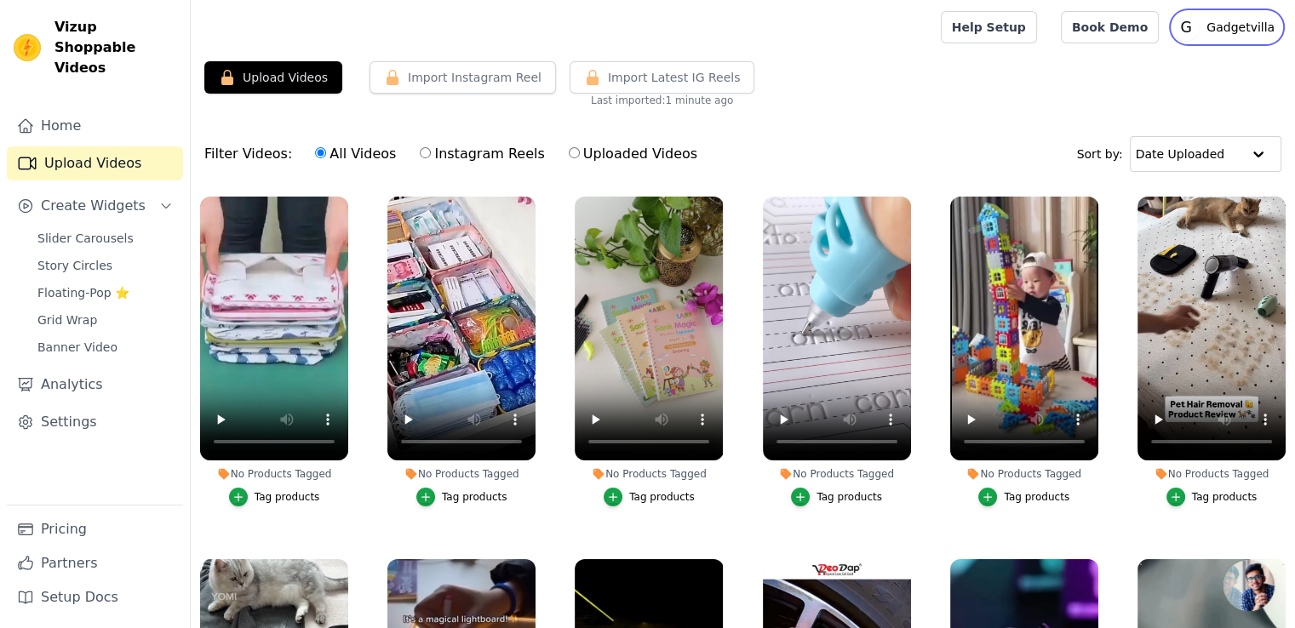
click at [1211, 18] on p "Gadgetvilla" at bounding box center [1241, 27] width 82 height 31
click at [1029, 114] on div "Upload Videos Import Instagram Reel Import Latest Instagram Reels Import Latest…" at bounding box center [743, 411] width 1104 height 700
click at [132, 196] on span "Create Widgets" at bounding box center [93, 206] width 105 height 20
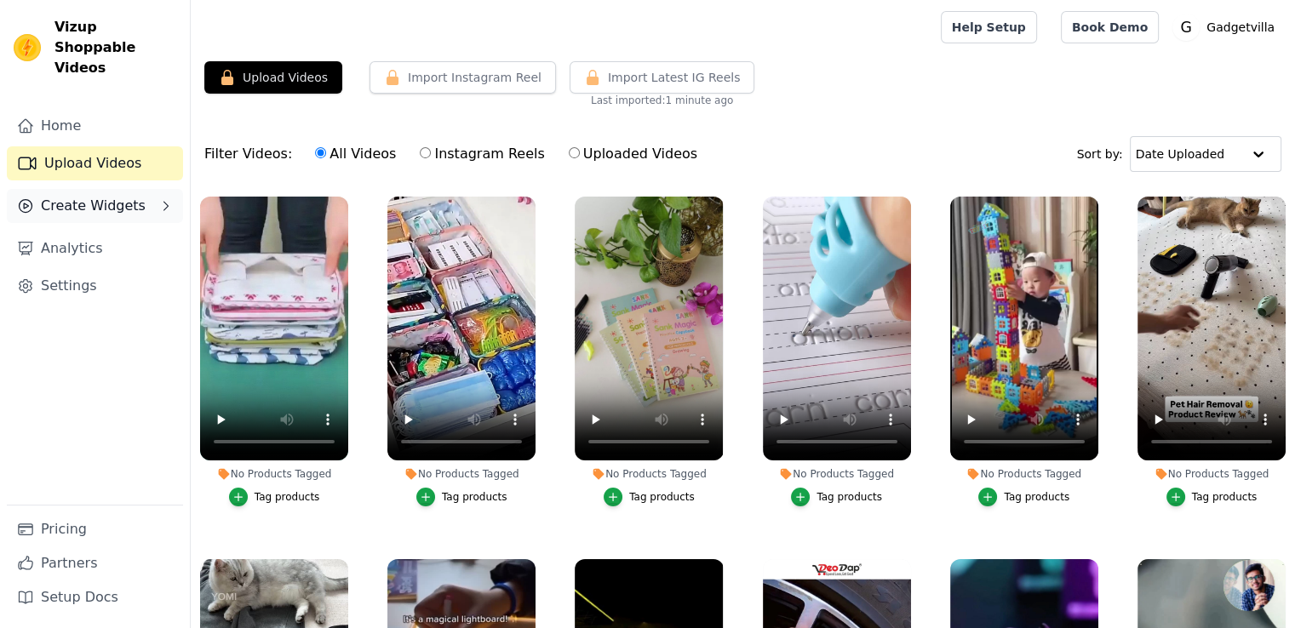
click at [132, 196] on span "Create Widgets" at bounding box center [93, 206] width 105 height 20
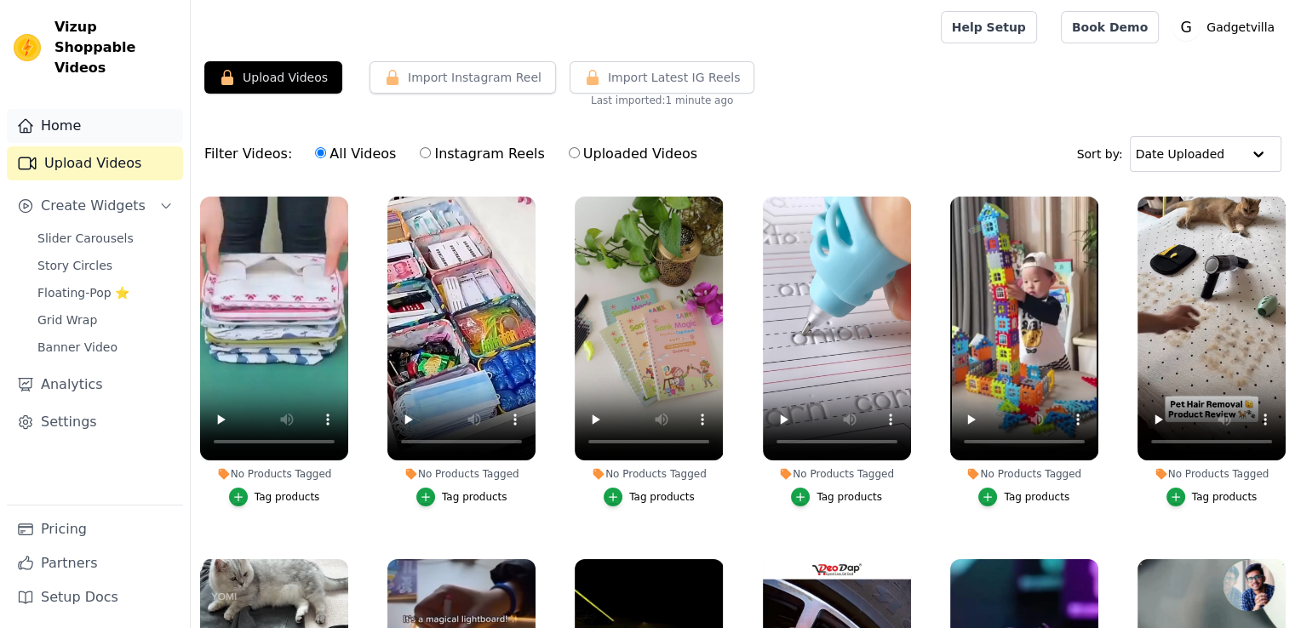
click at [123, 109] on link "Home" at bounding box center [95, 126] width 176 height 34
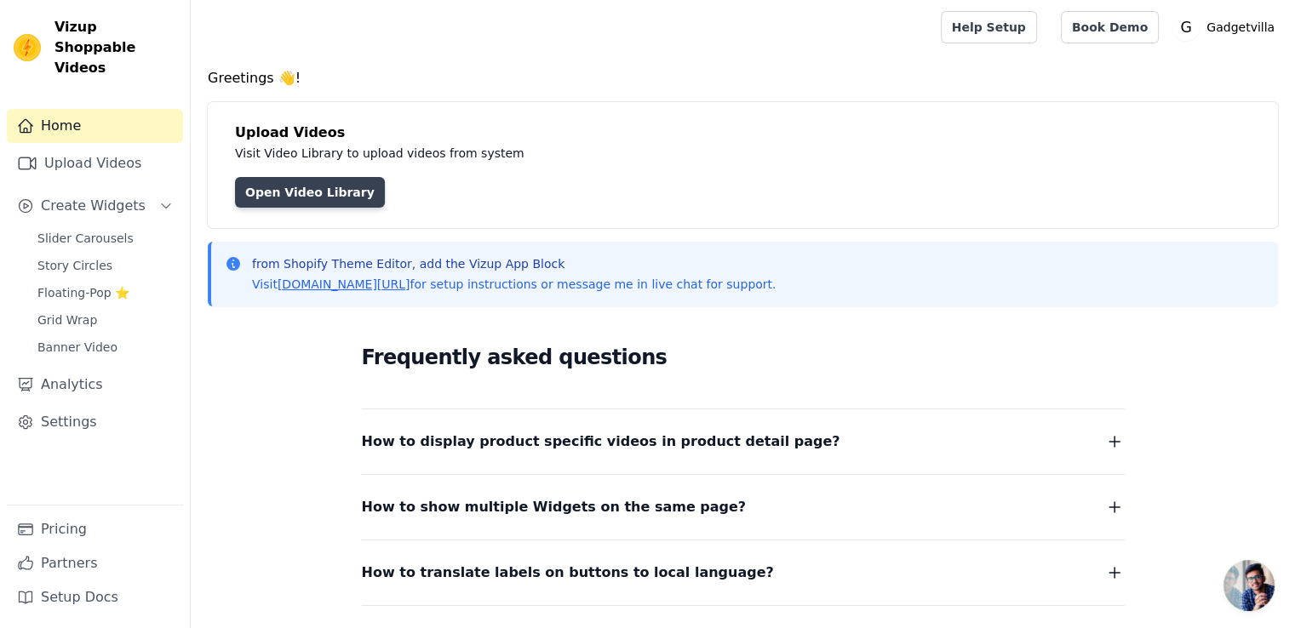
click at [310, 195] on link "Open Video Library" at bounding box center [310, 192] width 150 height 31
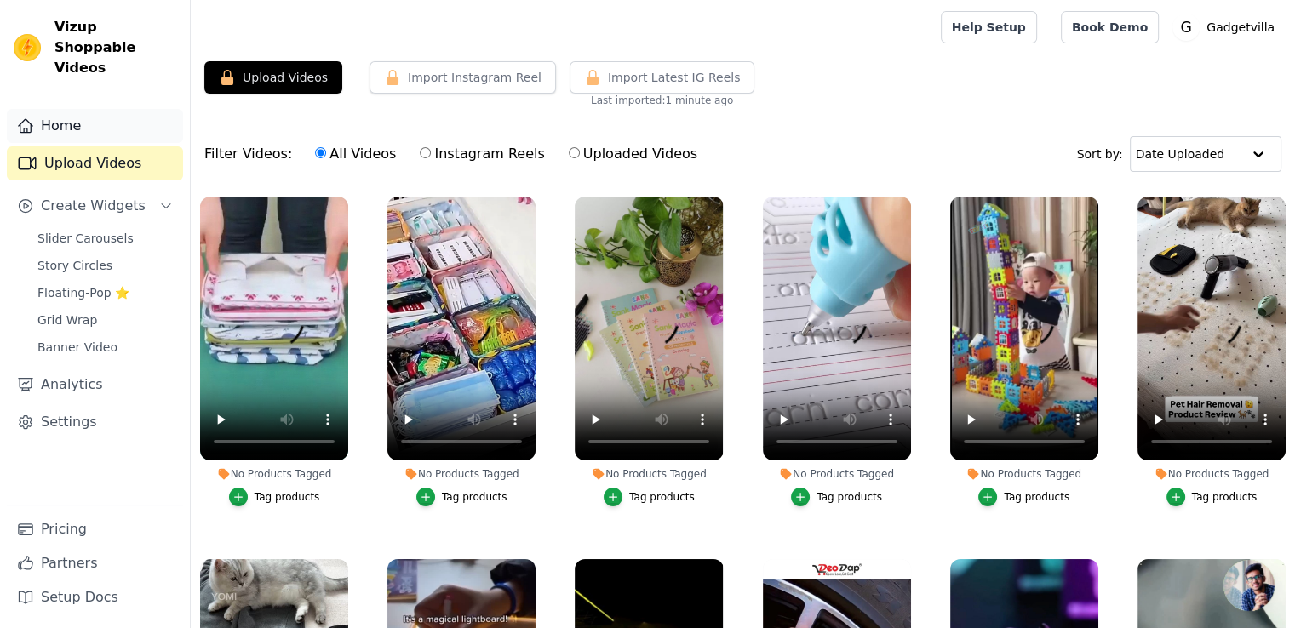
click at [50, 109] on link "Home" at bounding box center [95, 126] width 176 height 34
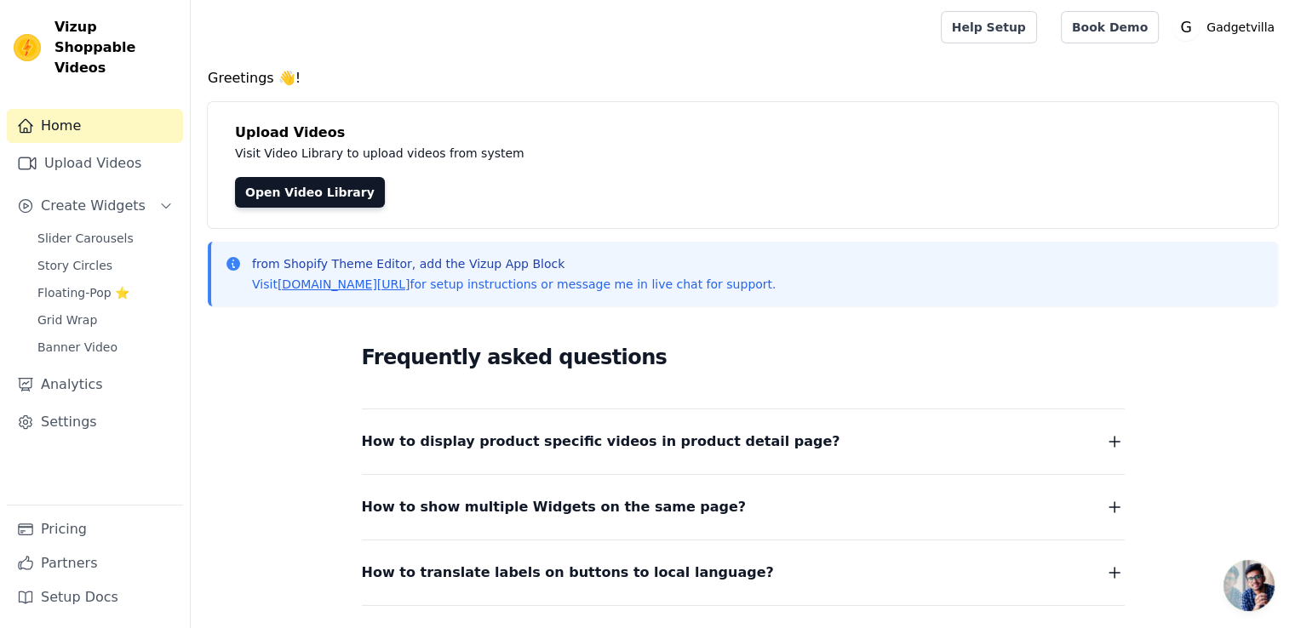
click at [1211, 187] on div "Open Video Library" at bounding box center [743, 192] width 1016 height 31
click at [109, 146] on link "Upload Videos" at bounding box center [95, 163] width 176 height 34
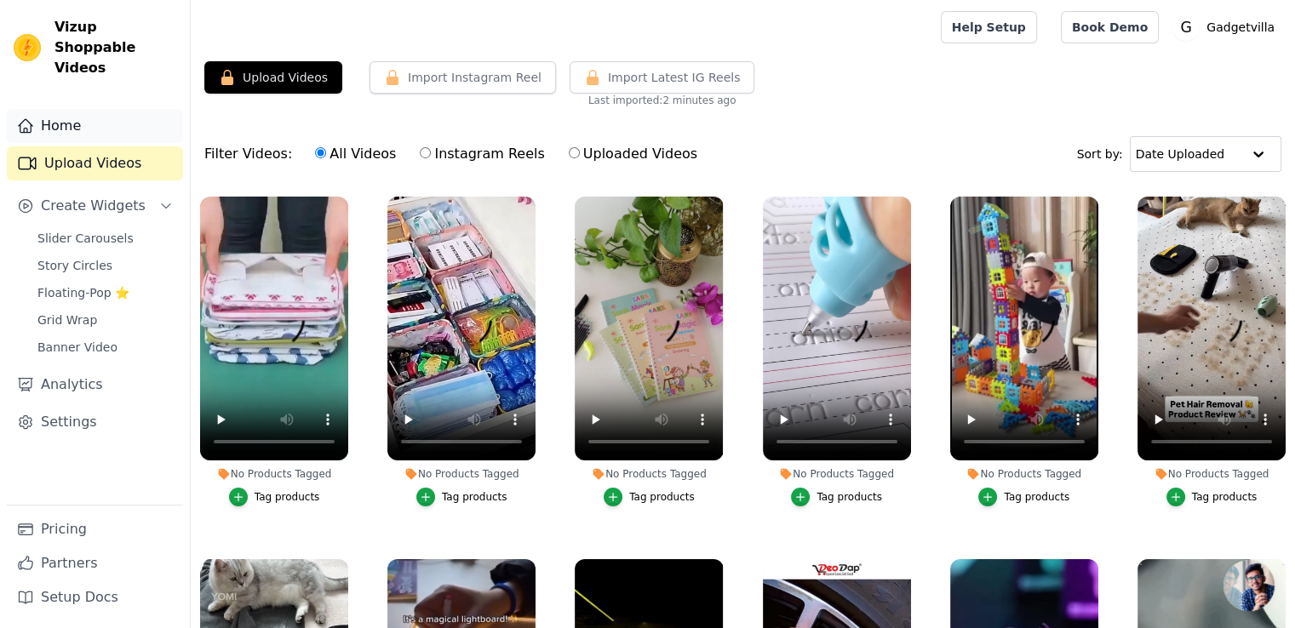
click at [100, 109] on link "Home" at bounding box center [95, 126] width 176 height 34
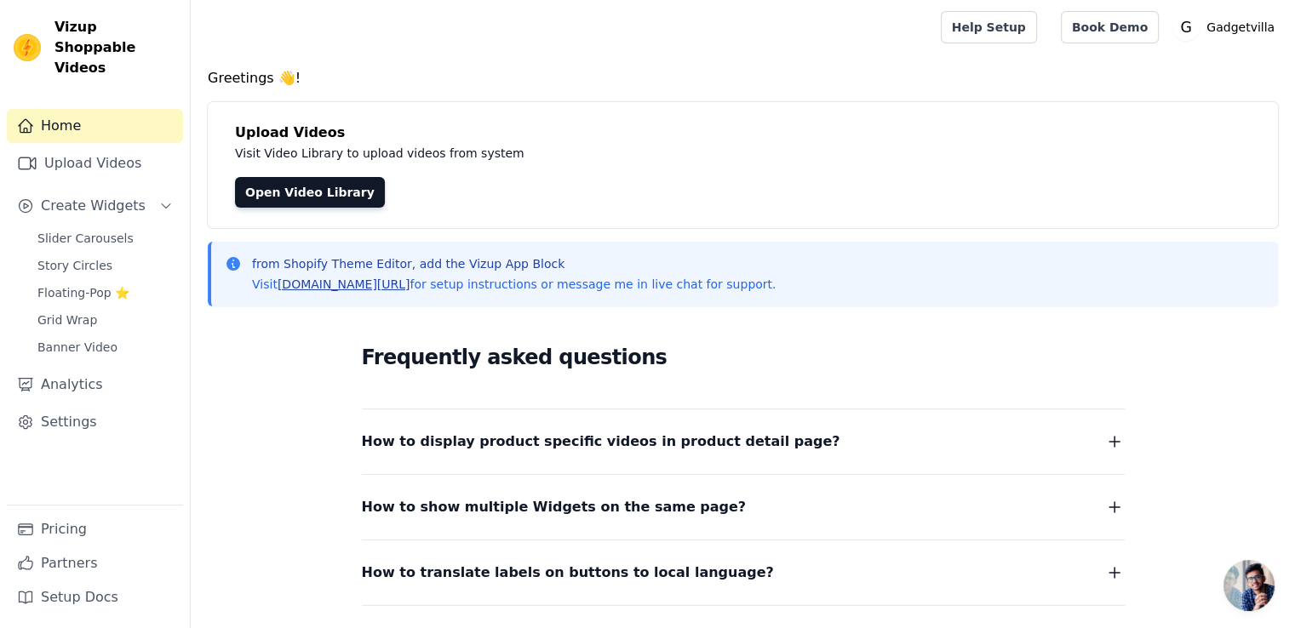
click at [364, 286] on link "[DOMAIN_NAME][URL]" at bounding box center [344, 285] width 133 height 14
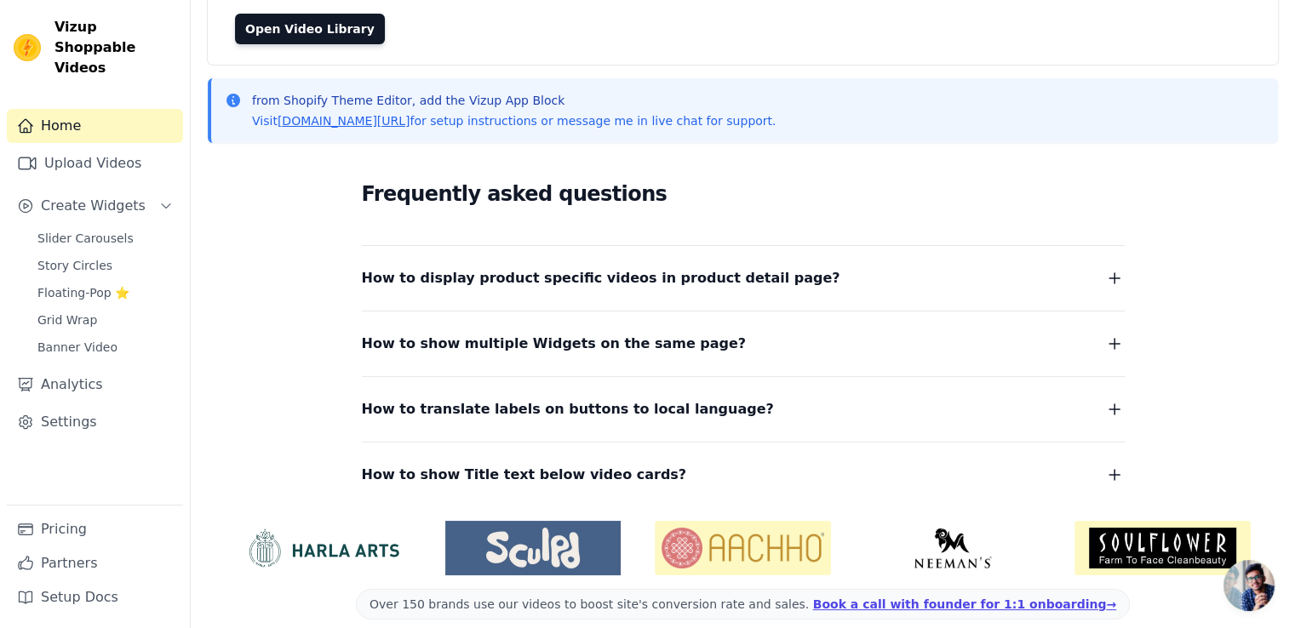
scroll to position [163, 0]
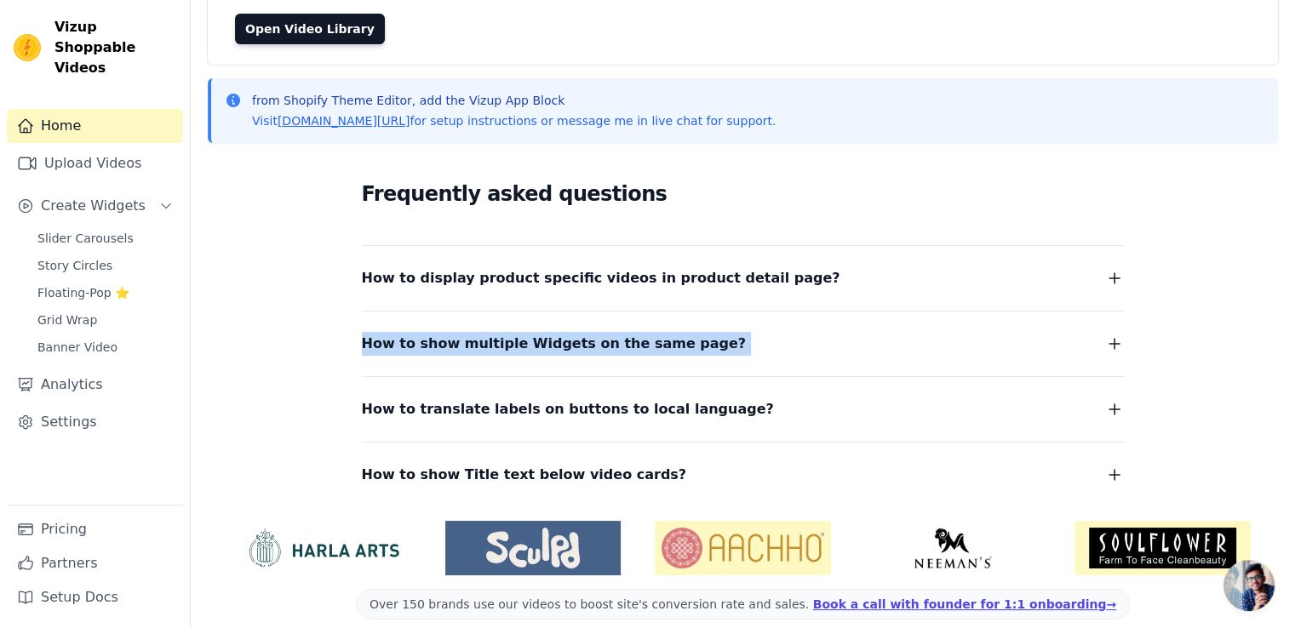
drag, startPoint x: 1294, startPoint y: 306, endPoint x: 1303, endPoint y: 266, distance: 41.1
click at [1295, 266] on html "Vizup Shoppable Videos Home Upload Videos Create Widgets Slider Carousels Story…" at bounding box center [647, 242] width 1295 height 810
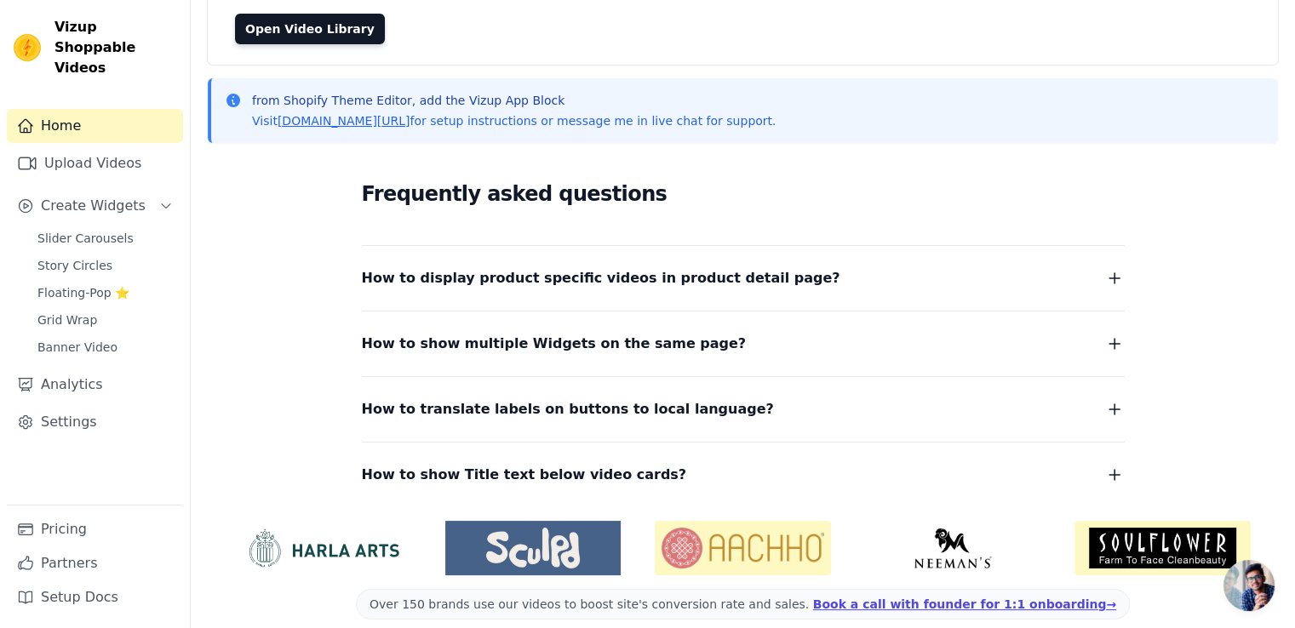
click at [1269, 266] on div "Frequently asked questions How to display product specific videos in product de…" at bounding box center [743, 332] width 1070 height 351
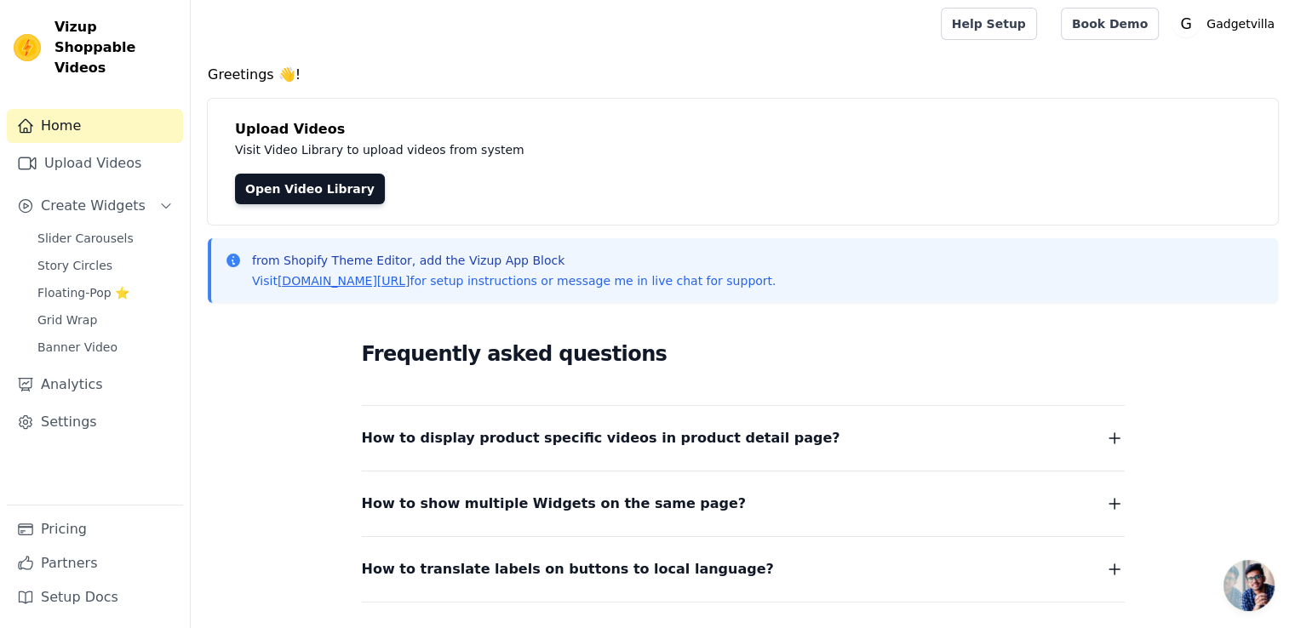
scroll to position [0, 0]
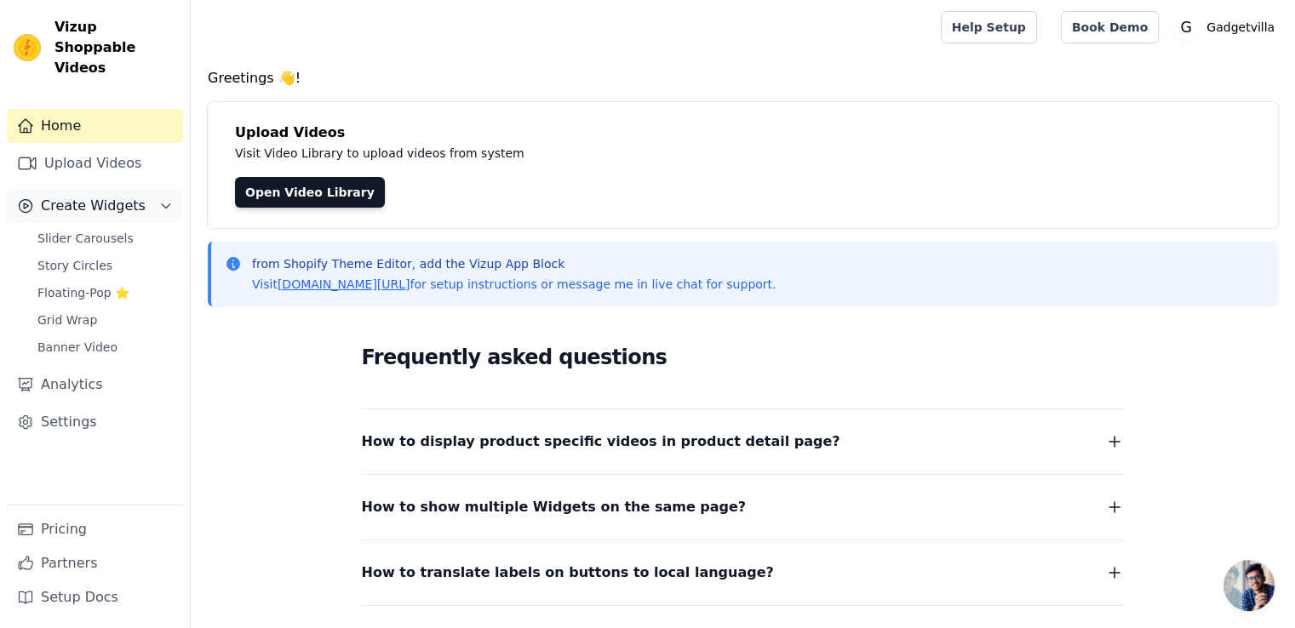
click at [140, 189] on button "Create Widgets" at bounding box center [95, 206] width 176 height 34
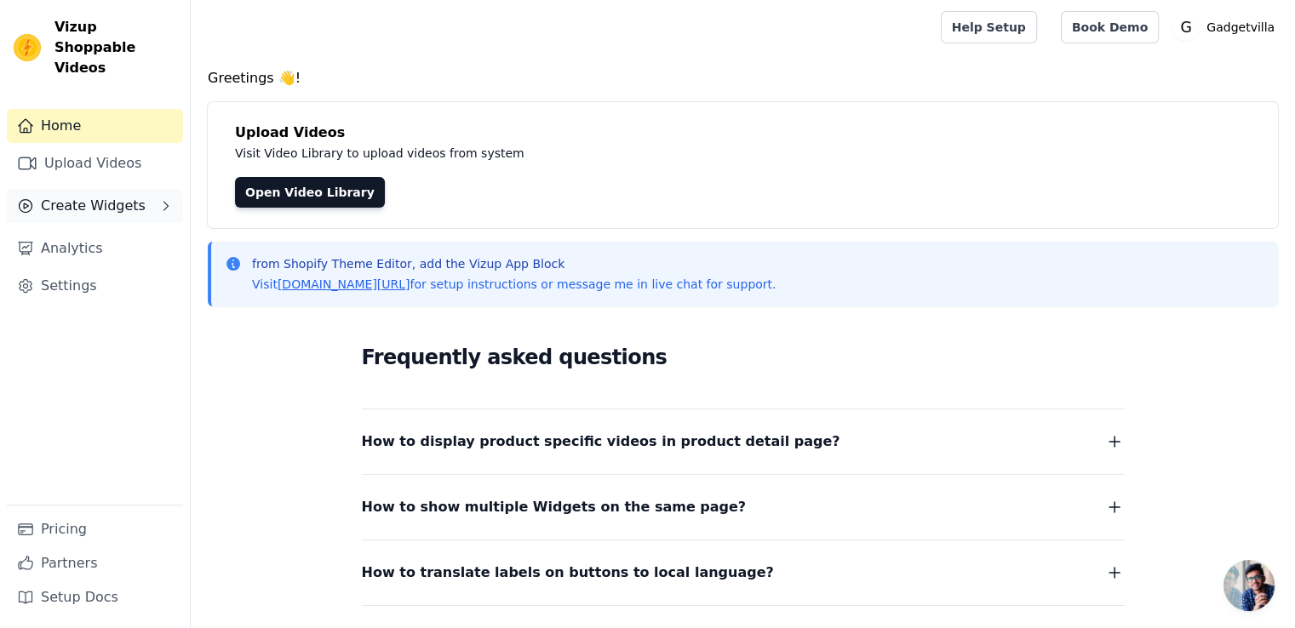
click at [140, 189] on button "Create Widgets" at bounding box center [95, 206] width 176 height 34
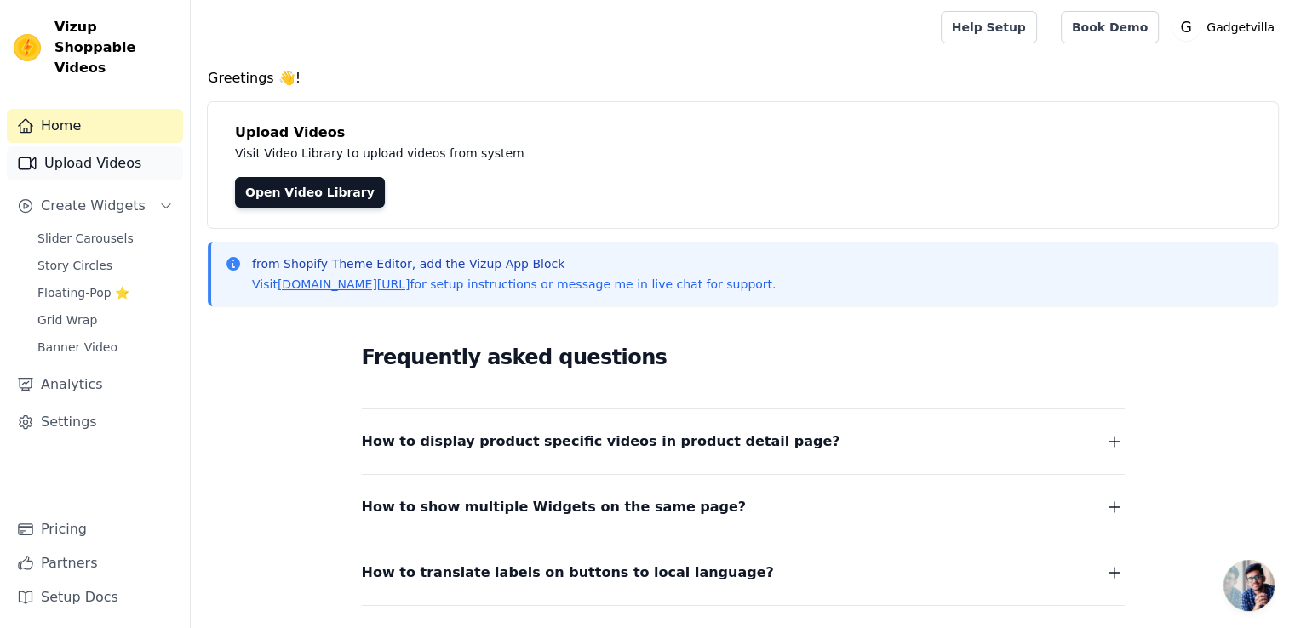
click at [111, 146] on link "Upload Videos" at bounding box center [95, 163] width 176 height 34
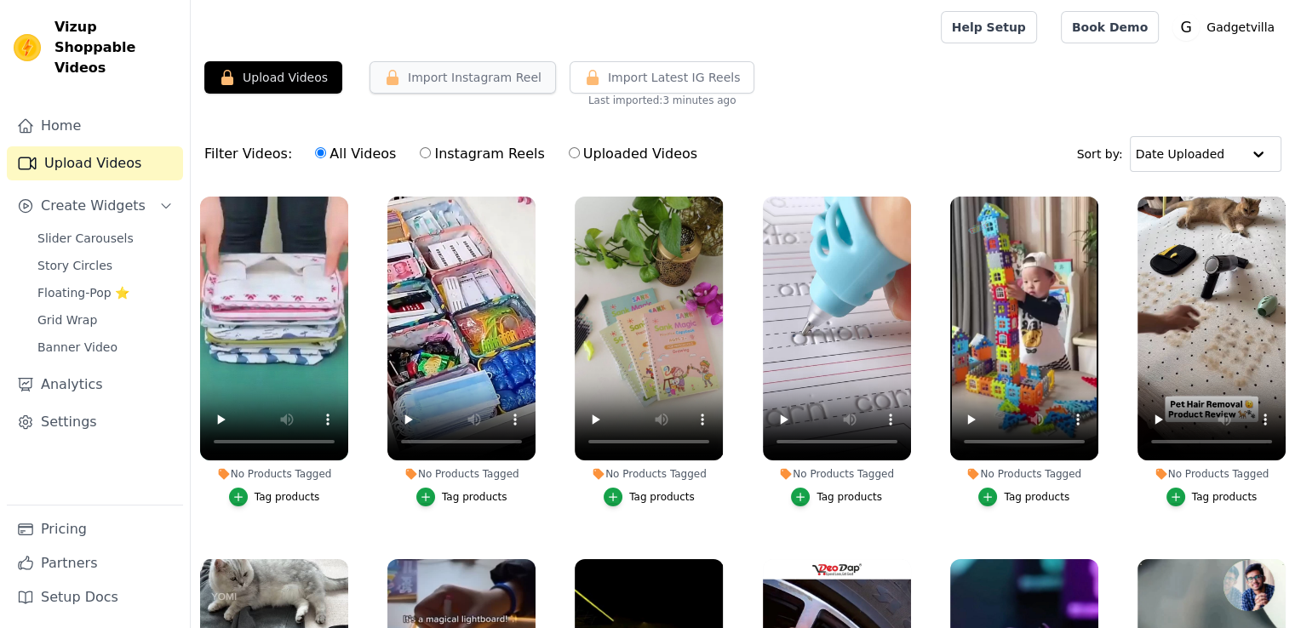
click at [388, 79] on icon "button" at bounding box center [393, 77] width 12 height 15
drag, startPoint x: 292, startPoint y: 60, endPoint x: 285, endPoint y: 76, distance: 17.6
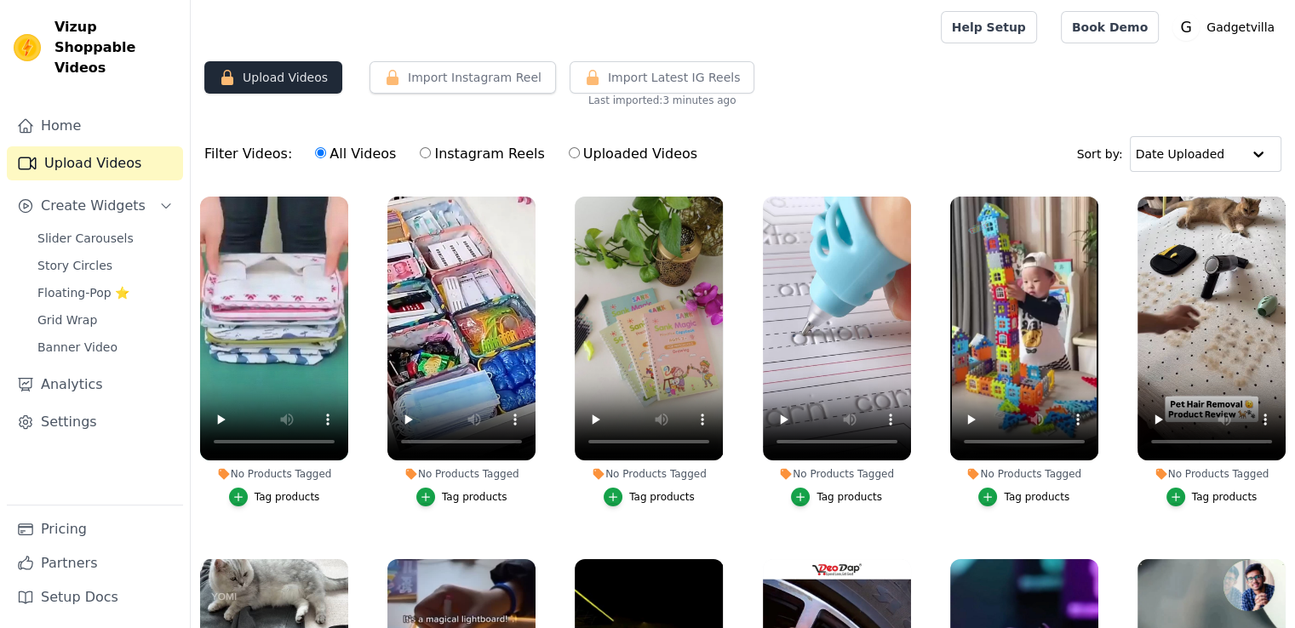
click at [285, 76] on main "Upload Videos Import Instagram Reel Import Latest Instagram Reels Import Latest…" at bounding box center [743, 427] width 1104 height 747
click at [285, 76] on button "Upload Videos" at bounding box center [273, 77] width 138 height 32
click at [419, 43] on div at bounding box center [562, 27] width 716 height 54
click at [1246, 166] on div at bounding box center [1258, 154] width 34 height 34
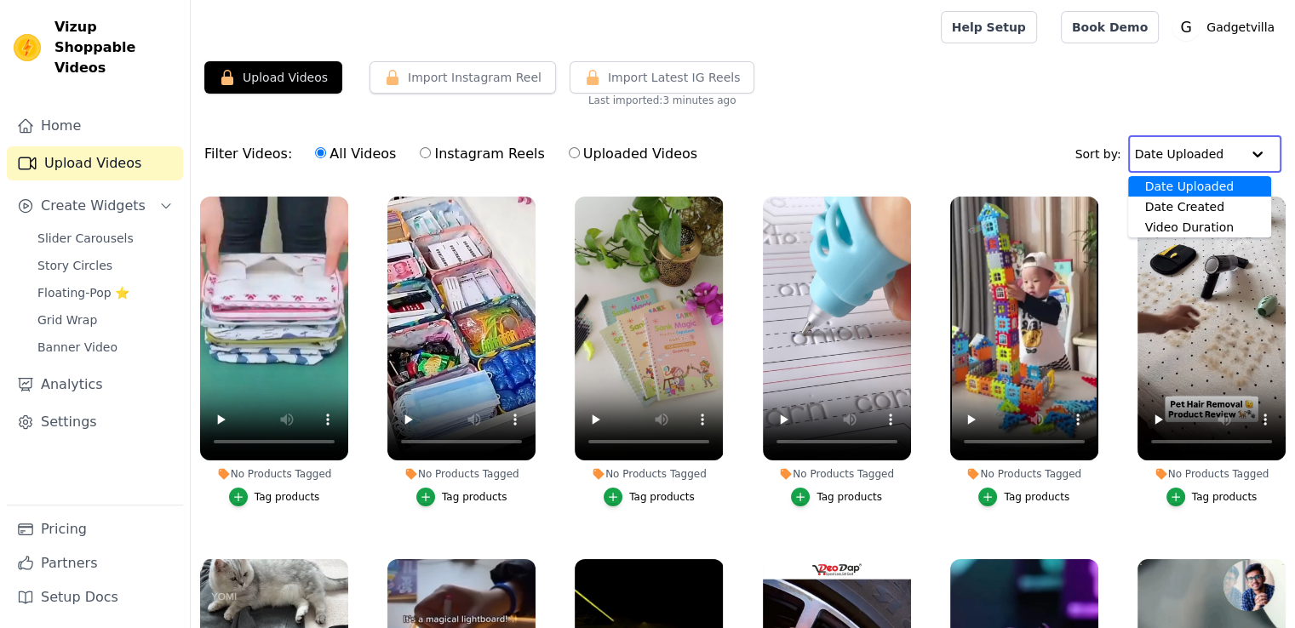
click at [1240, 164] on input "text" at bounding box center [1188, 154] width 106 height 34
click at [1013, 26] on link "Help Setup" at bounding box center [989, 27] width 96 height 32
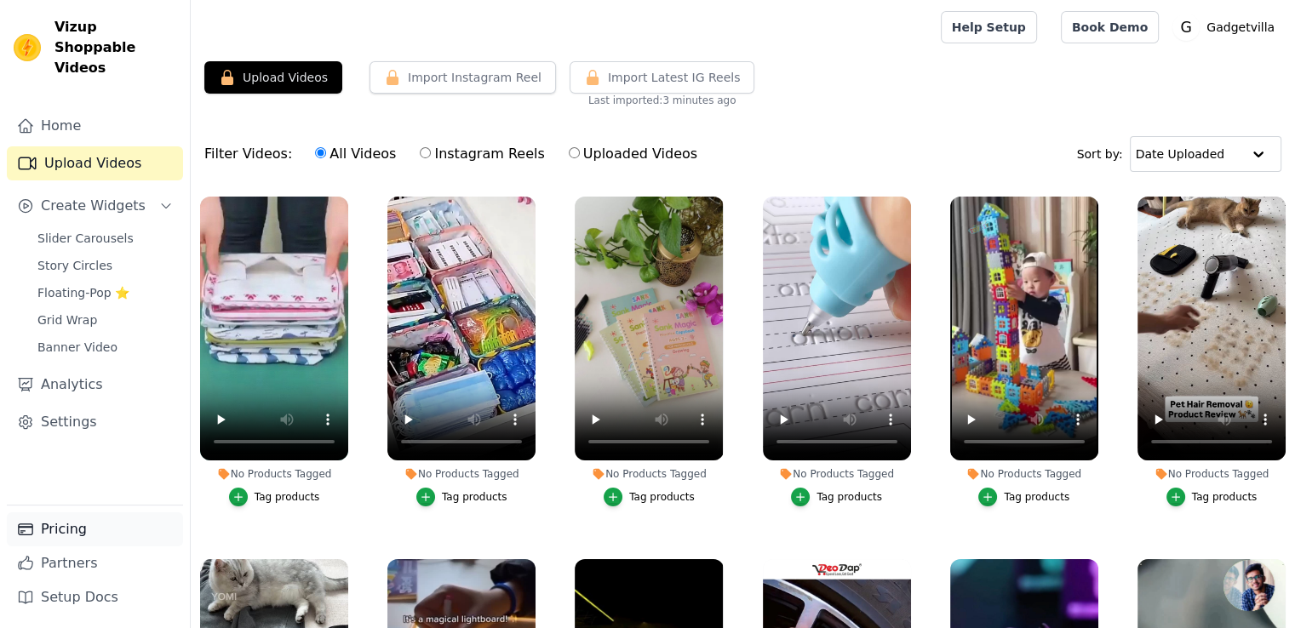
click at [54, 524] on link "Pricing" at bounding box center [95, 530] width 176 height 34
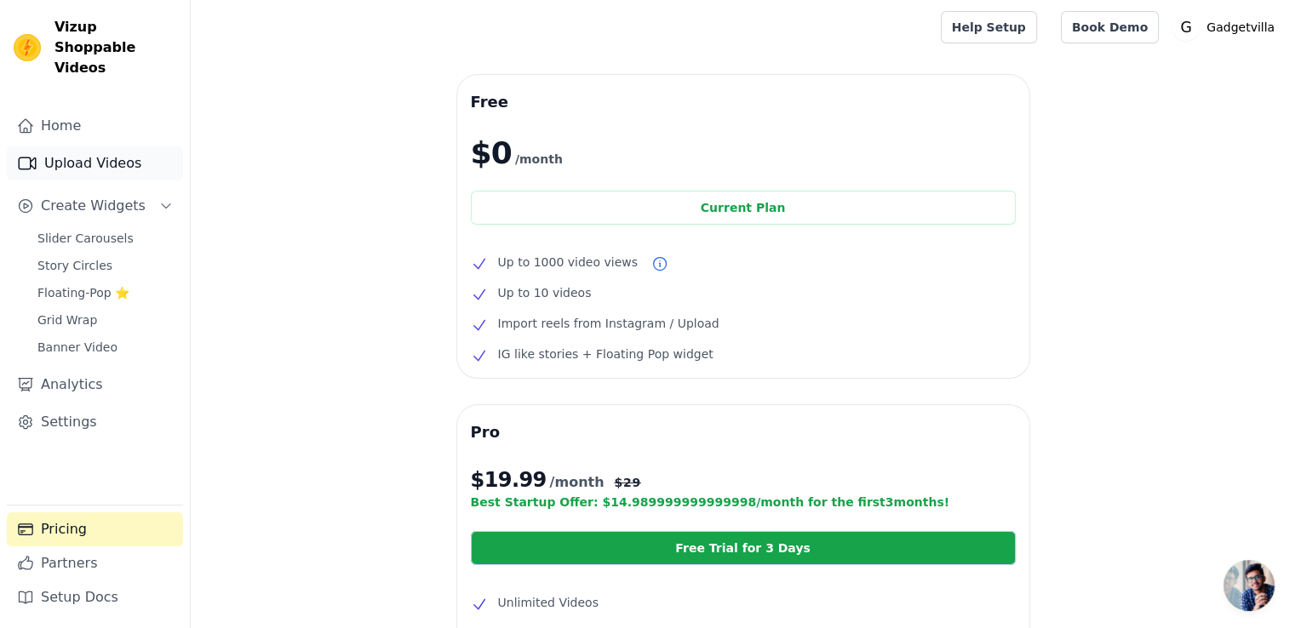
click at [70, 146] on link "Upload Videos" at bounding box center [95, 163] width 176 height 34
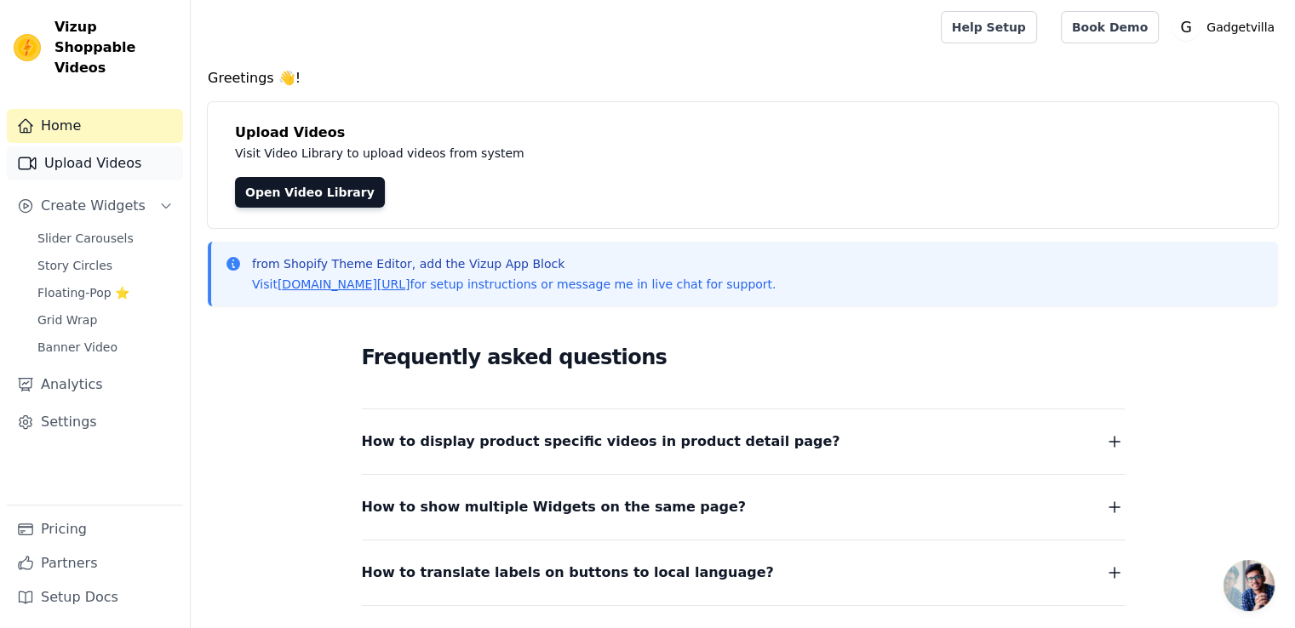
click at [100, 147] on link "Upload Videos" at bounding box center [95, 163] width 176 height 34
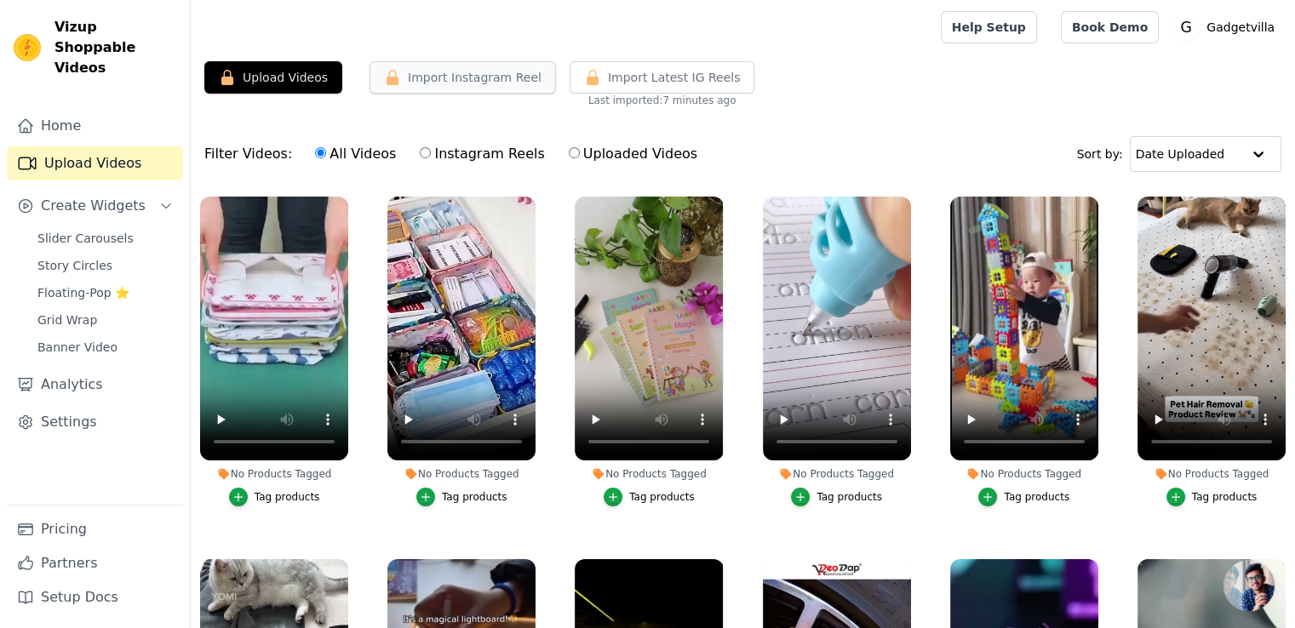
click at [386, 72] on icon "button" at bounding box center [392, 77] width 17 height 17
drag, startPoint x: 397, startPoint y: 139, endPoint x: 395, endPoint y: 75, distance: 63.9
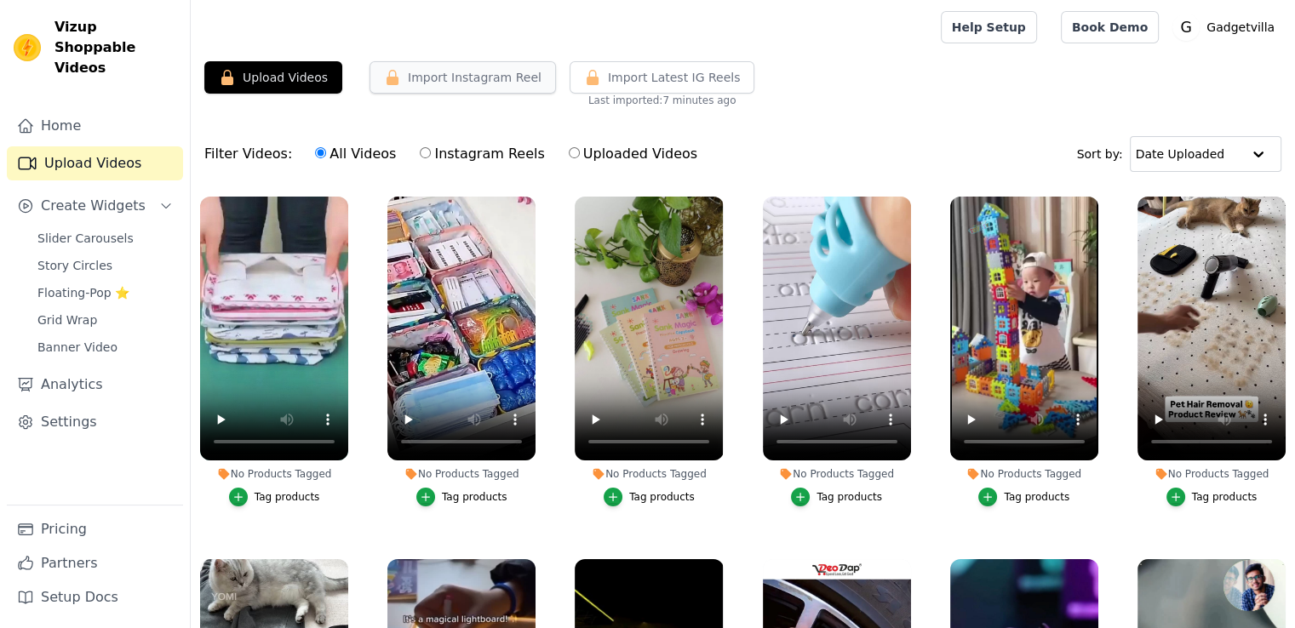
click at [395, 75] on button "Import Instagram Reel" at bounding box center [462, 77] width 186 height 32
click at [315, 152] on input "All Videos" at bounding box center [320, 152] width 11 height 11
click at [470, 75] on button "Import Instagram Reel" at bounding box center [462, 77] width 186 height 32
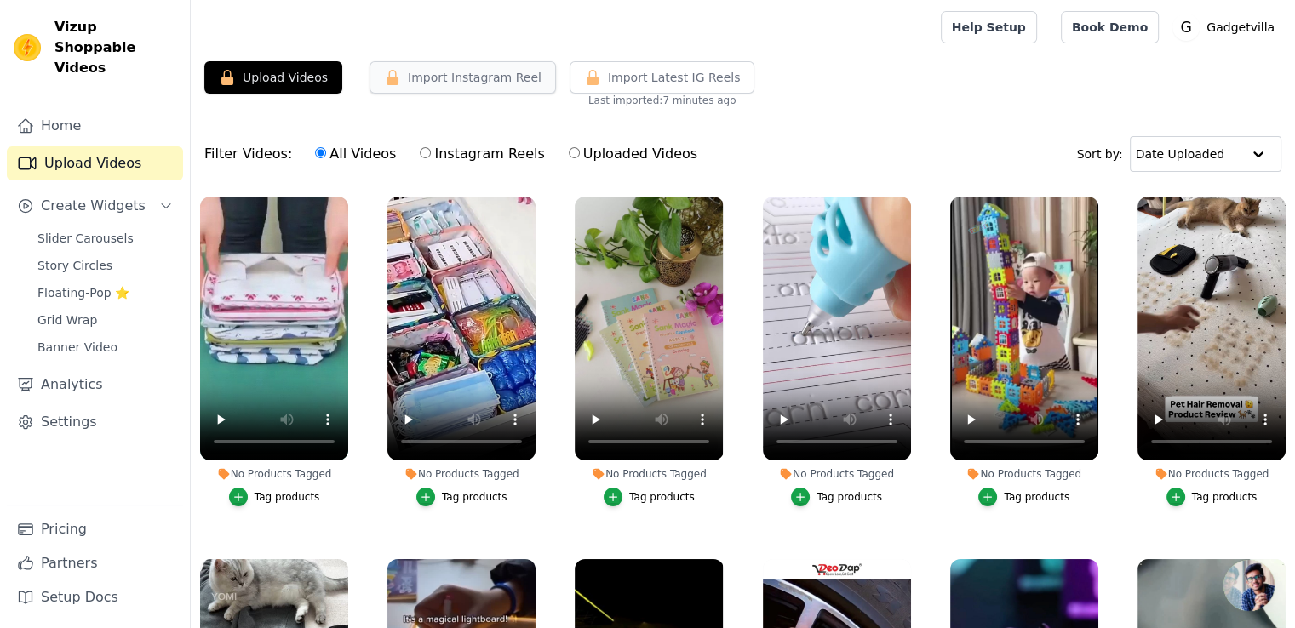
click at [470, 75] on button "Import Instagram Reel" at bounding box center [462, 77] width 186 height 32
click at [122, 196] on span "Create Widgets" at bounding box center [93, 206] width 105 height 20
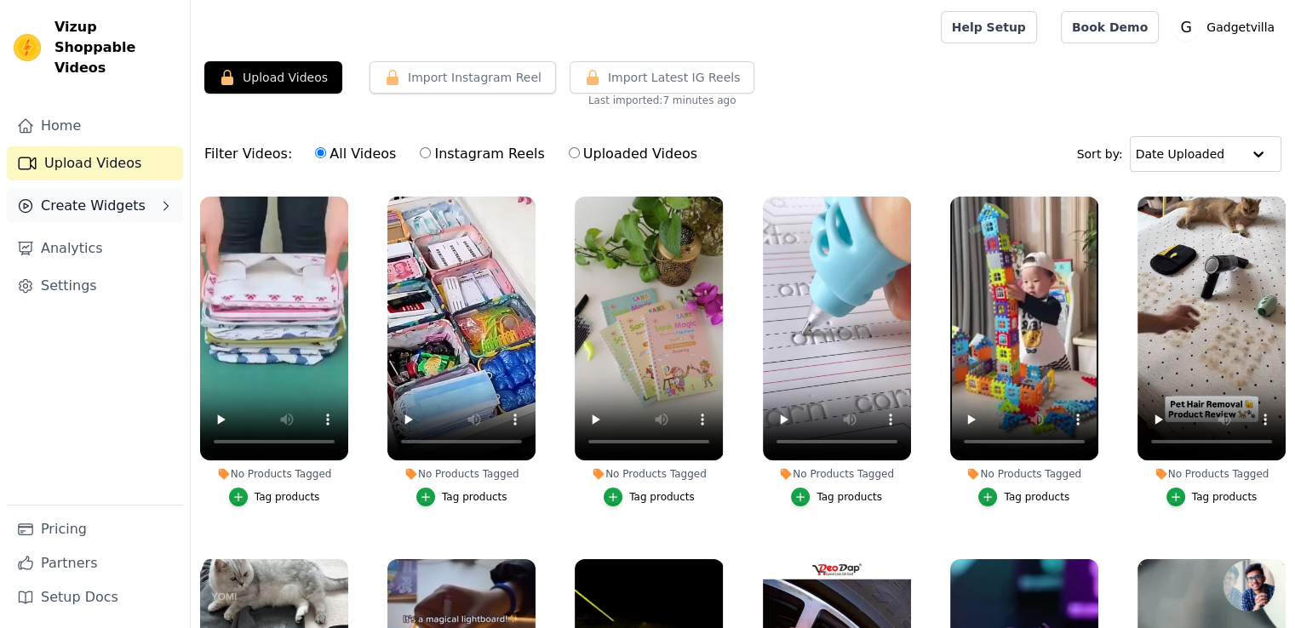
click at [122, 196] on span "Create Widgets" at bounding box center [93, 206] width 105 height 20
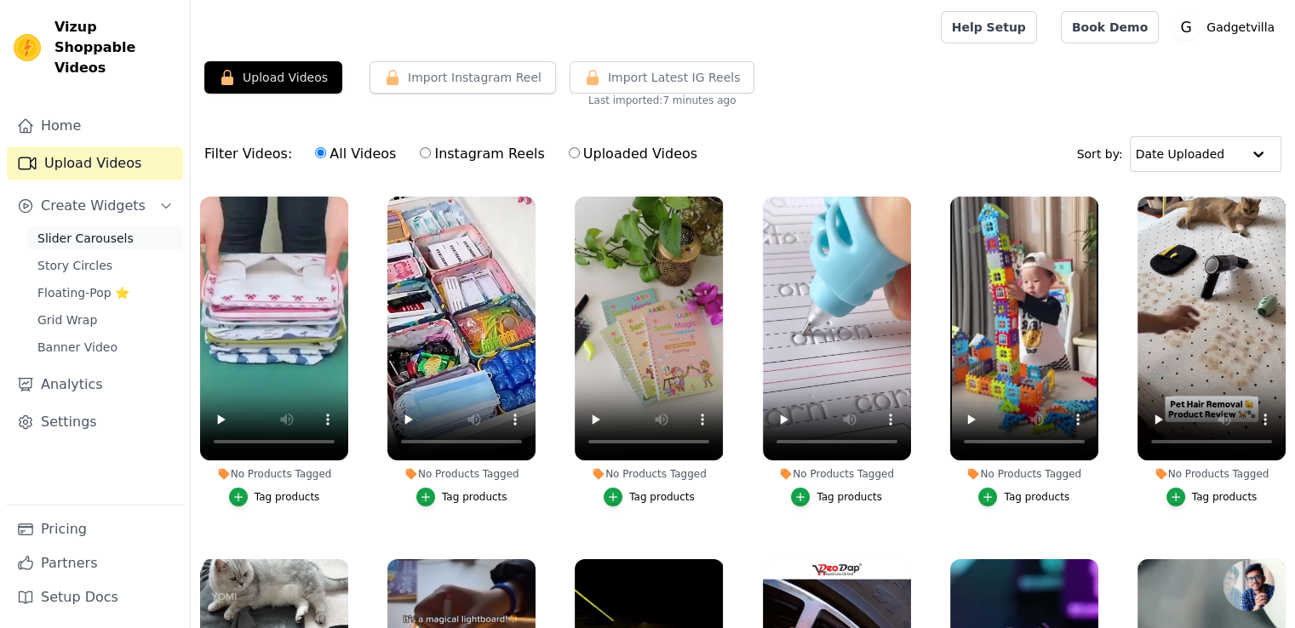
click at [117, 230] on span "Slider Carousels" at bounding box center [85, 238] width 96 height 17
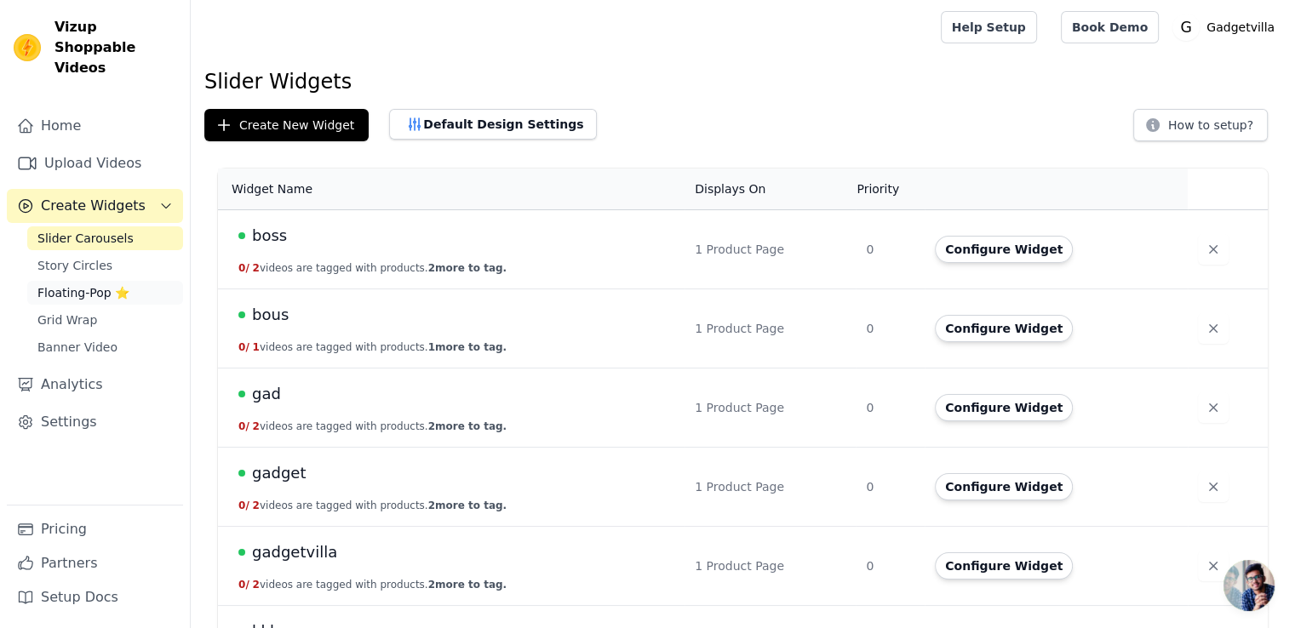
click at [99, 282] on link "Floating-Pop ⭐" at bounding box center [105, 293] width 156 height 24
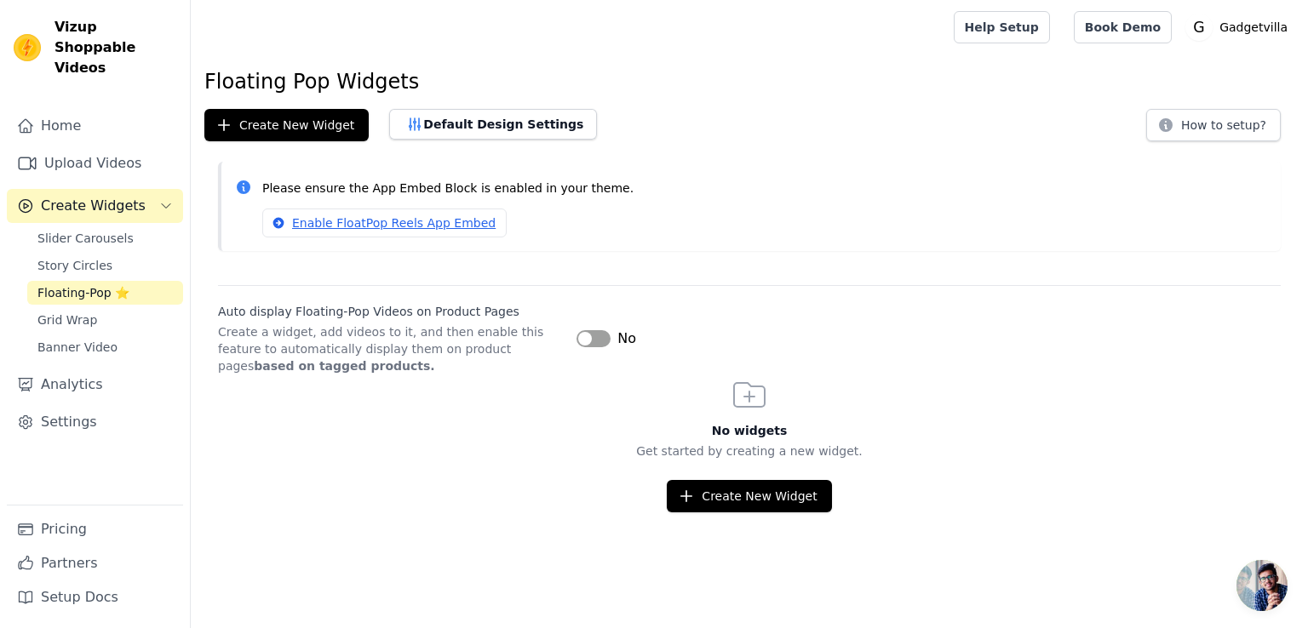
click at [129, 196] on span "Create Widgets" at bounding box center [93, 206] width 105 height 20
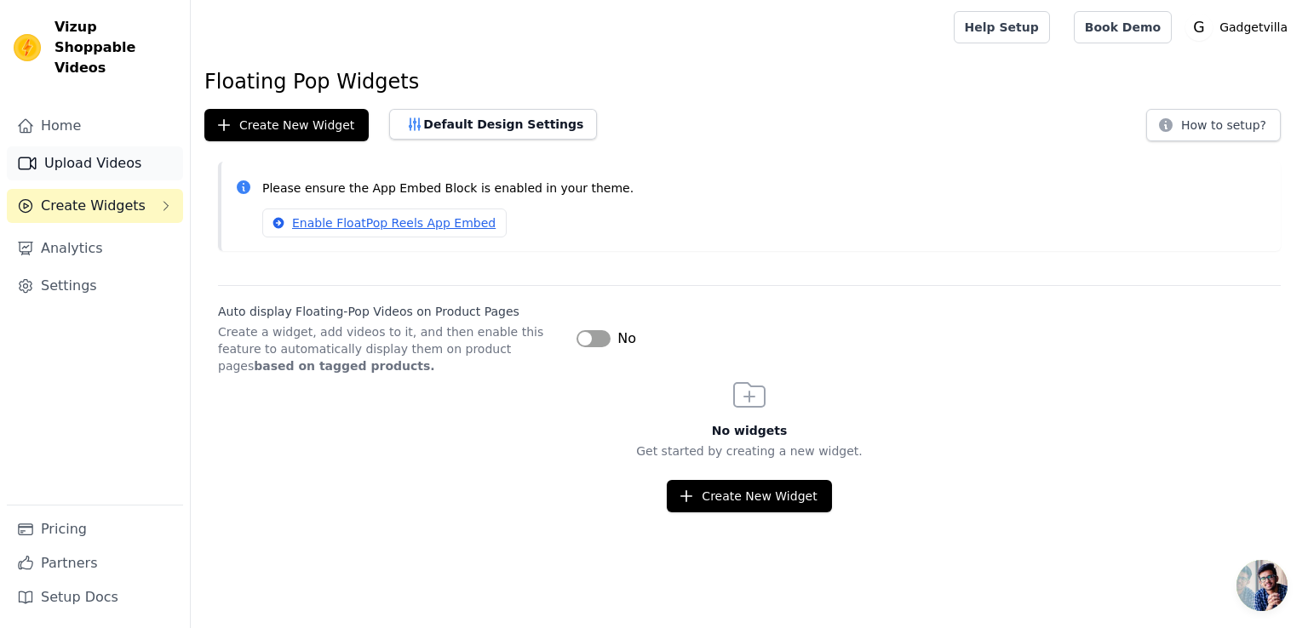
click at [133, 146] on link "Upload Videos" at bounding box center [95, 163] width 176 height 34
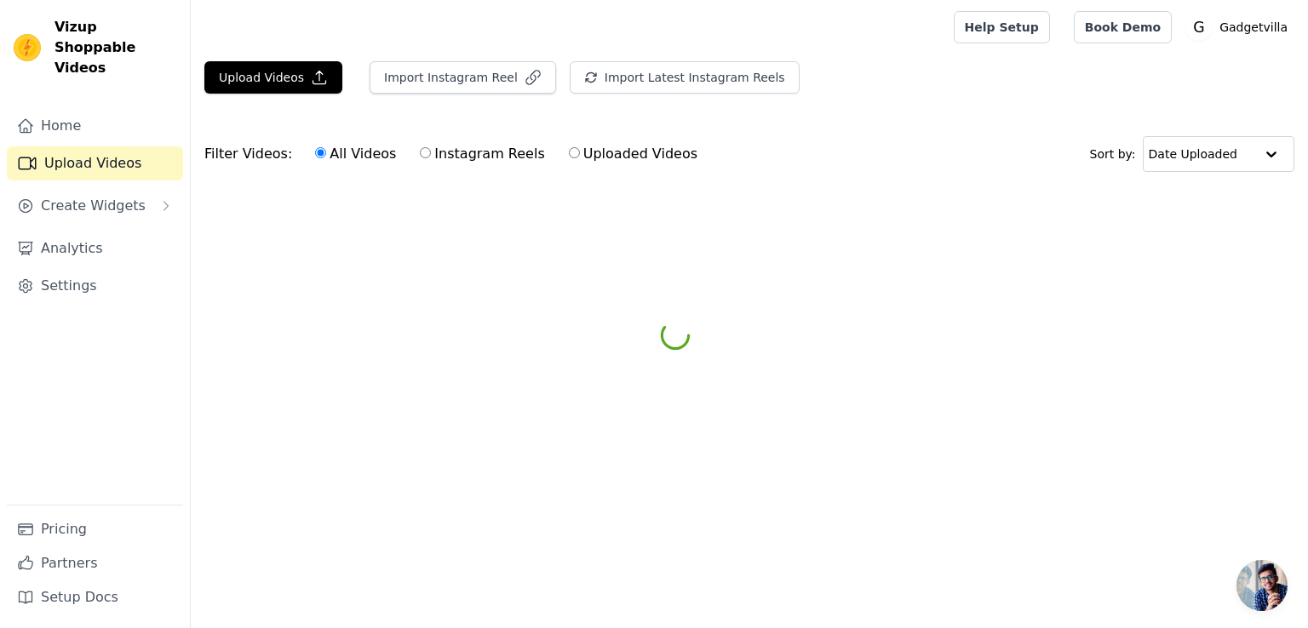
click at [133, 146] on link "Upload Videos" at bounding box center [95, 163] width 176 height 34
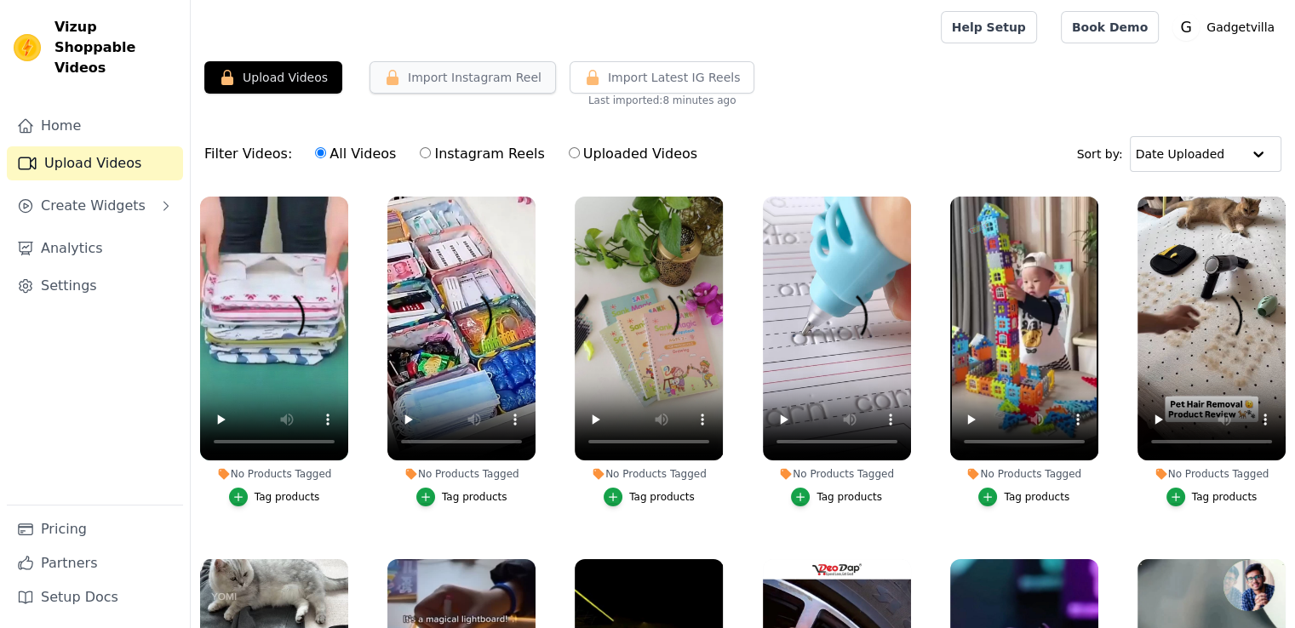
click at [388, 69] on icon "button" at bounding box center [392, 77] width 17 height 17
